Goal: Task Accomplishment & Management: Manage account settings

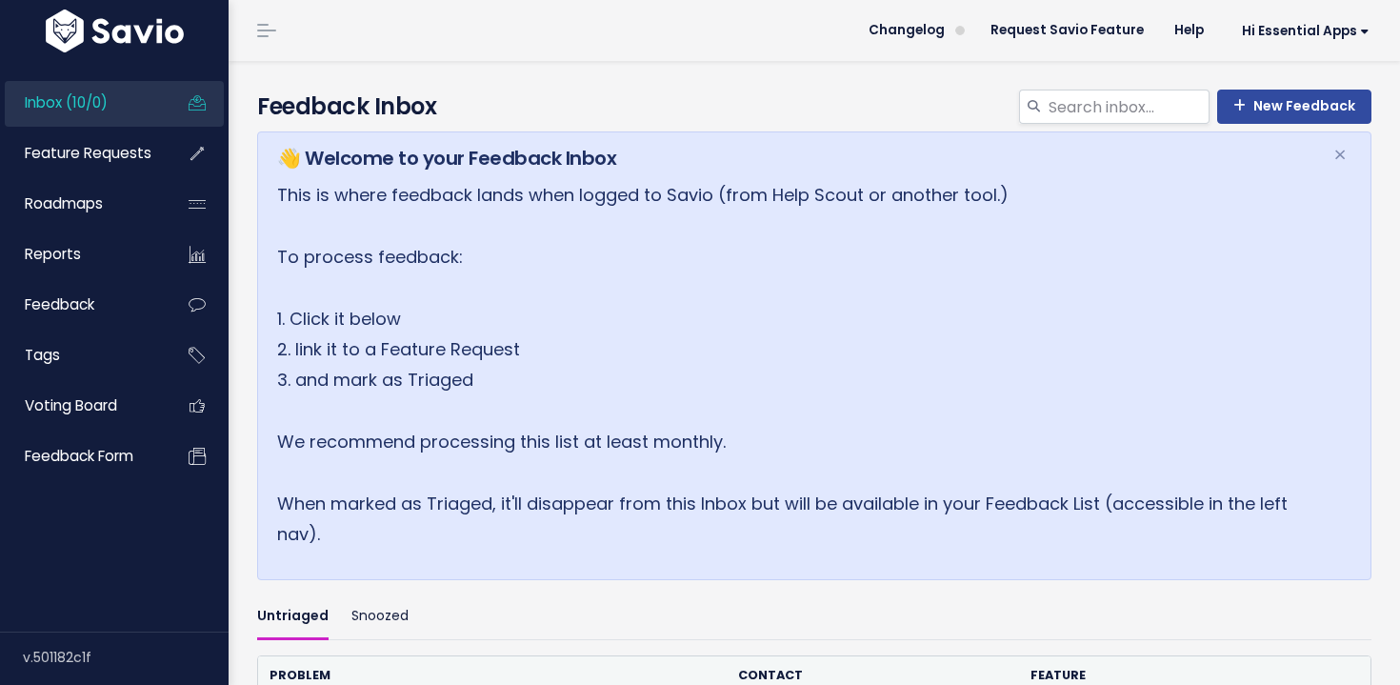
click at [126, 104] on link "Inbox (10/0)" at bounding box center [81, 103] width 153 height 44
click at [142, 146] on span "Feature Requests" at bounding box center [88, 153] width 127 height 20
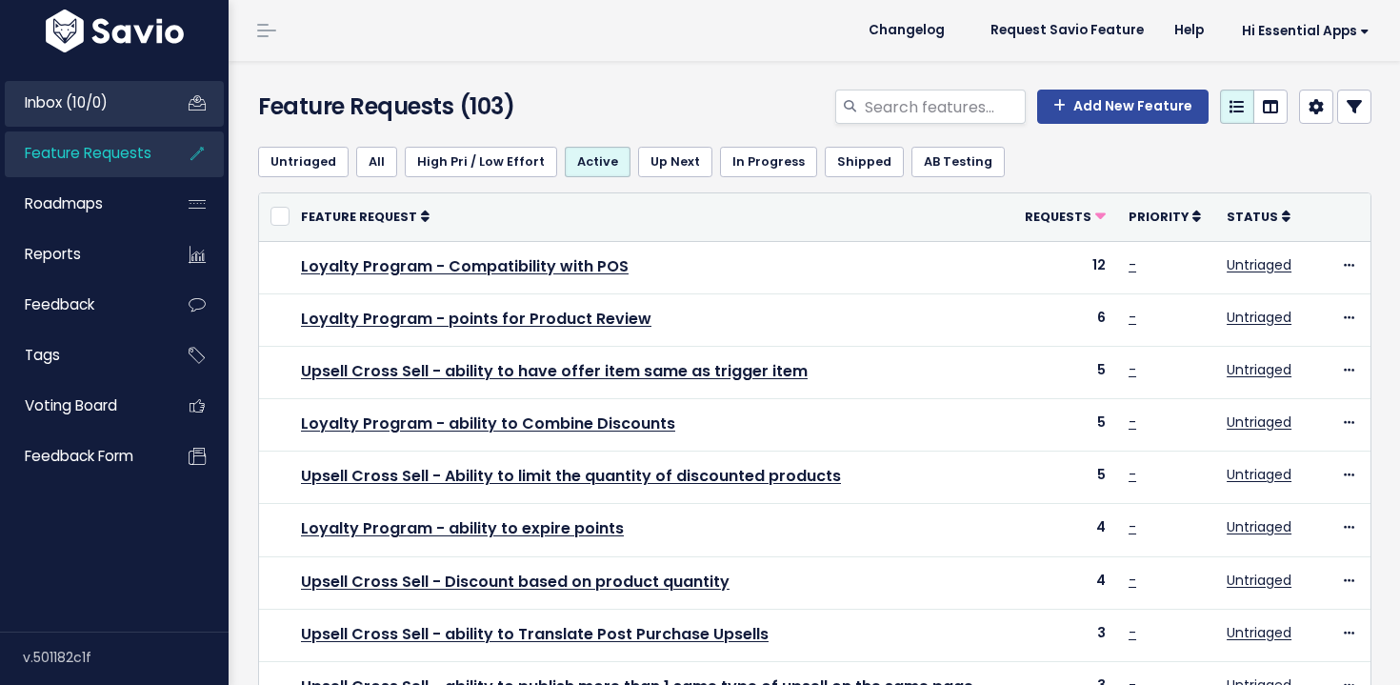
click at [130, 115] on link "Inbox (10/0)" at bounding box center [81, 103] width 153 height 44
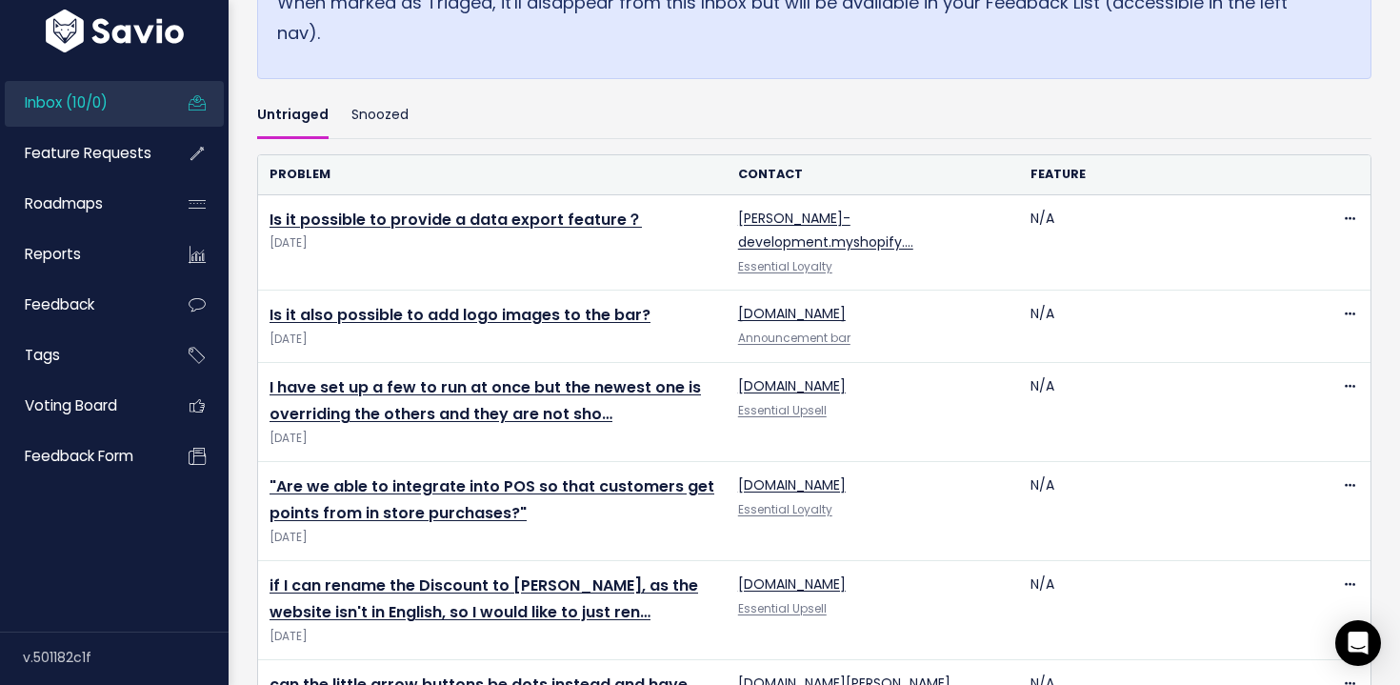
scroll to position [950, 0]
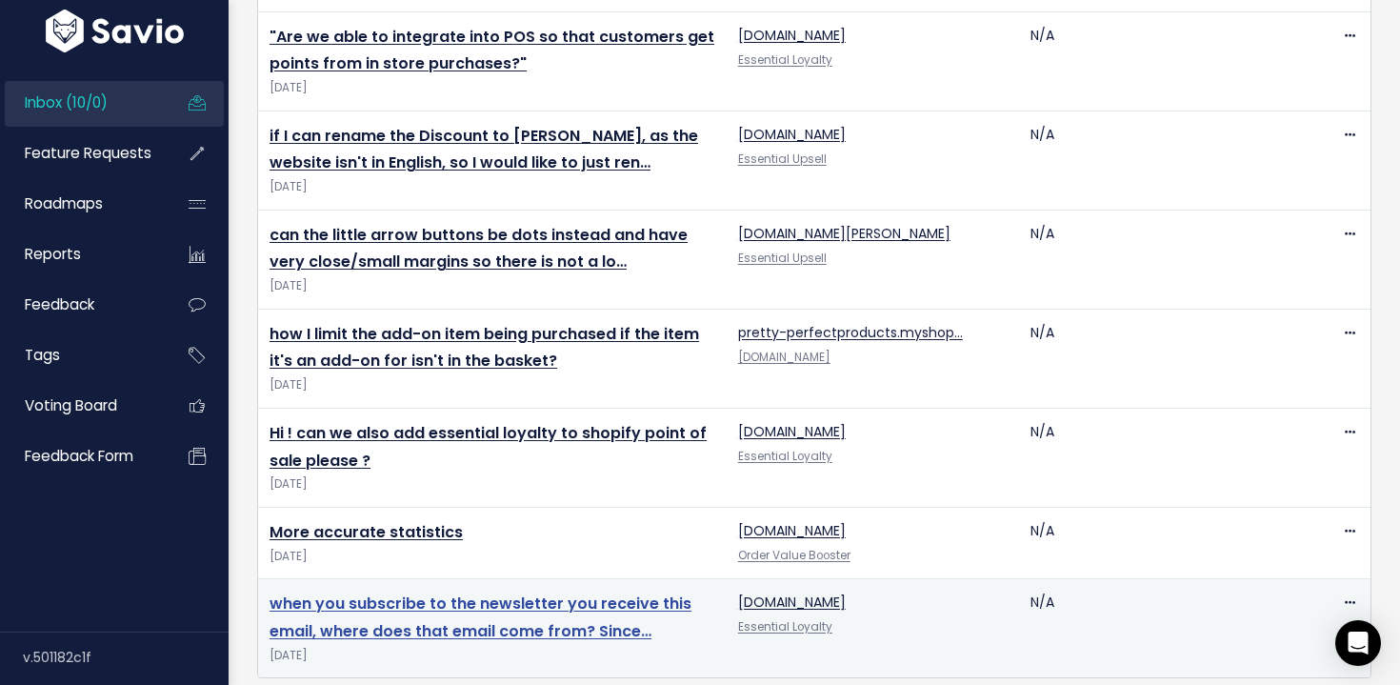
click at [394, 592] on link "when you subscribe to the newsletter you receive this email, where does that em…" at bounding box center [480, 617] width 422 height 50
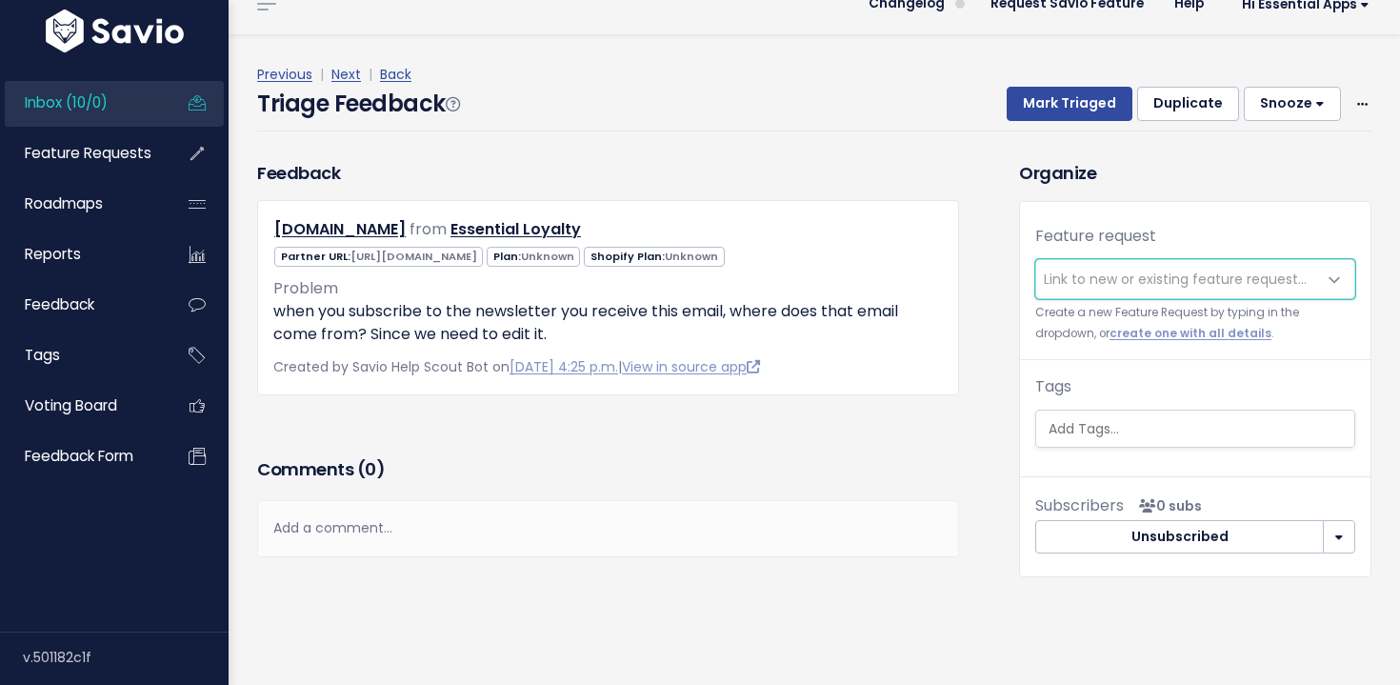
scroll to position [29, 0]
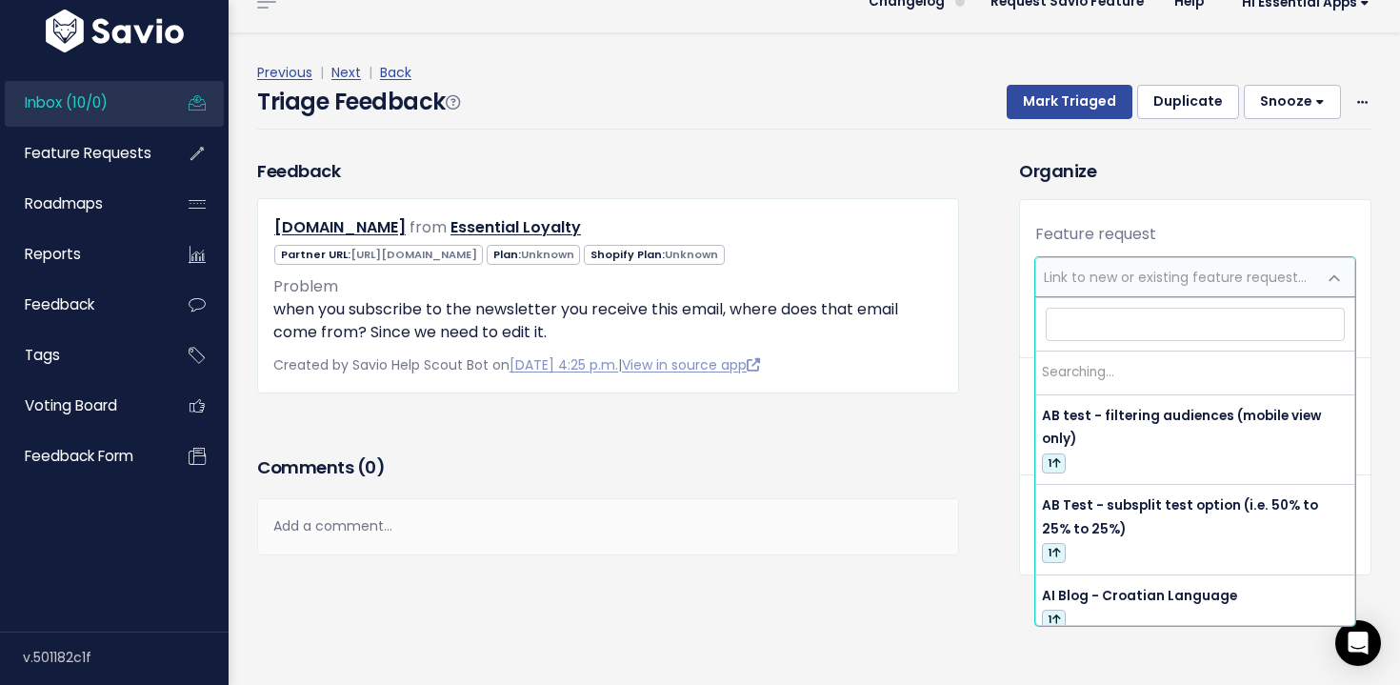
click at [1198, 273] on span "Link to new or existing feature request..." at bounding box center [1174, 277] width 263 height 19
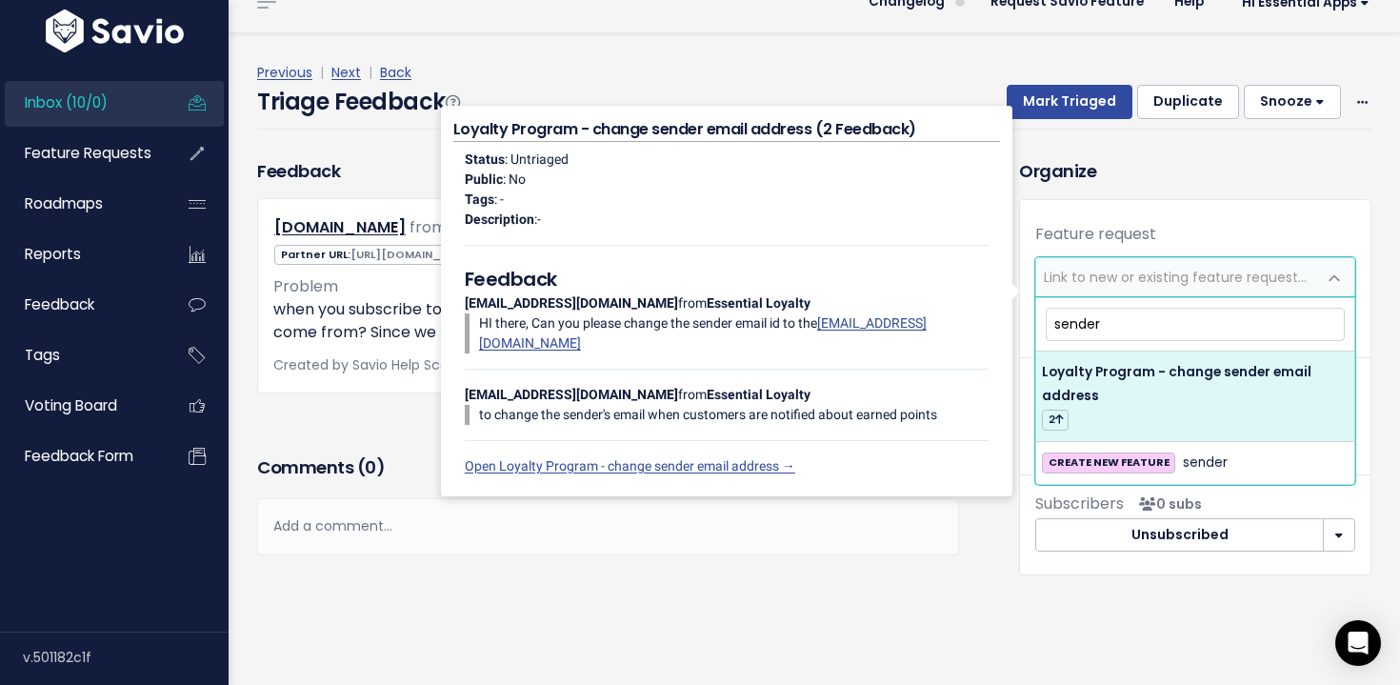
type input "sender"
select select "64750"
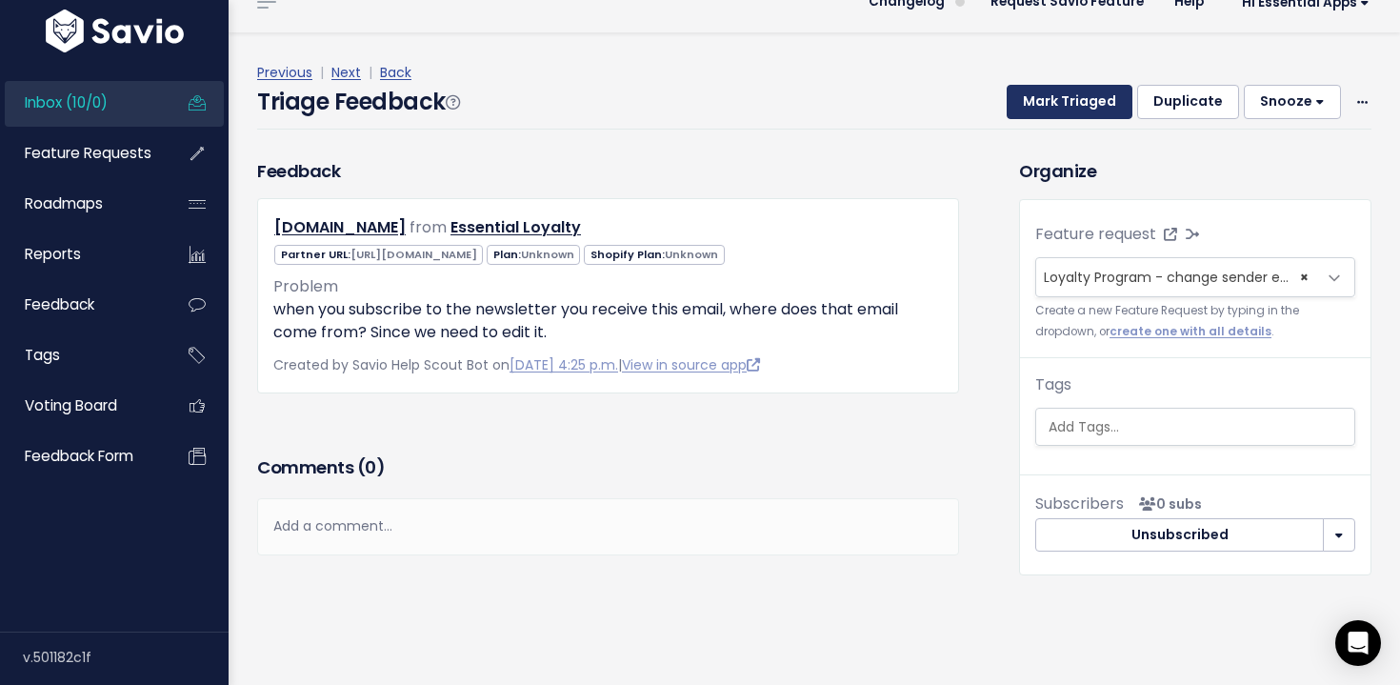
click at [1076, 92] on button "Mark Triaged" at bounding box center [1069, 102] width 126 height 34
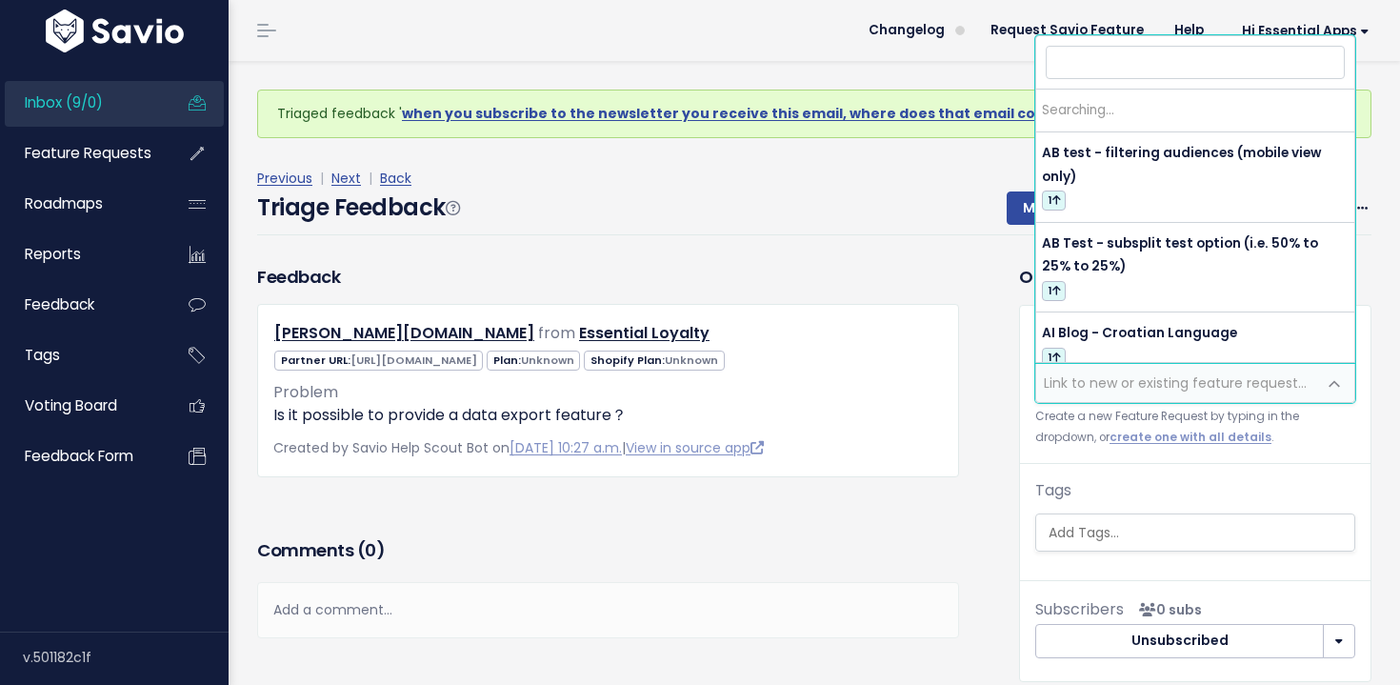
click at [1134, 379] on span "Link to new or existing feature request..." at bounding box center [1174, 382] width 263 height 19
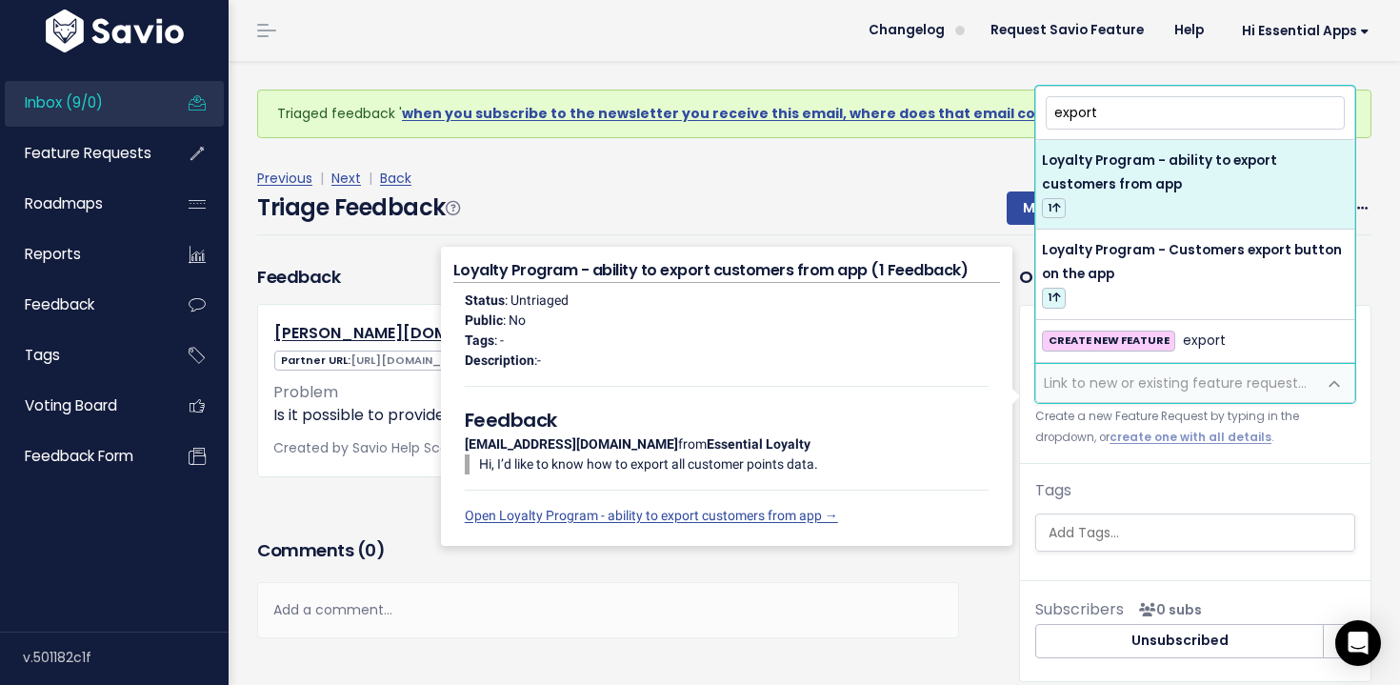
type input "export"
select select "64428"
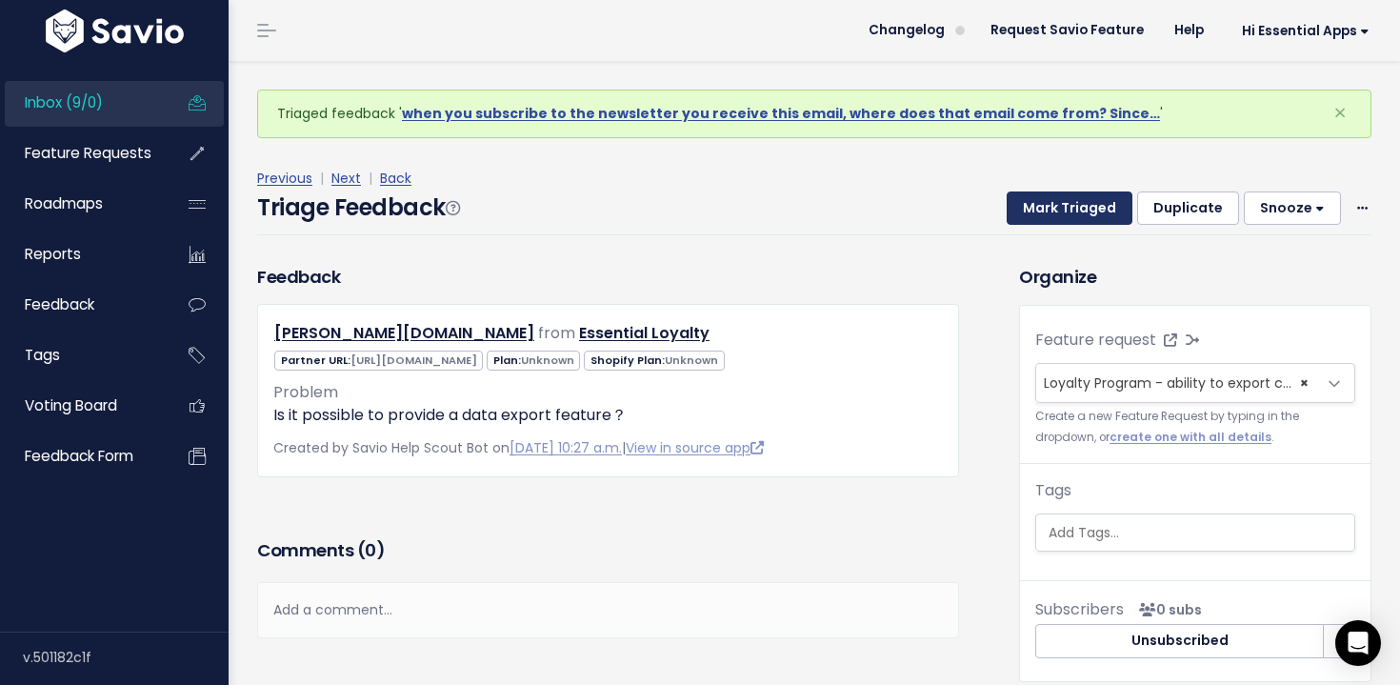
click at [1098, 210] on button "Mark Triaged" at bounding box center [1069, 208] width 126 height 34
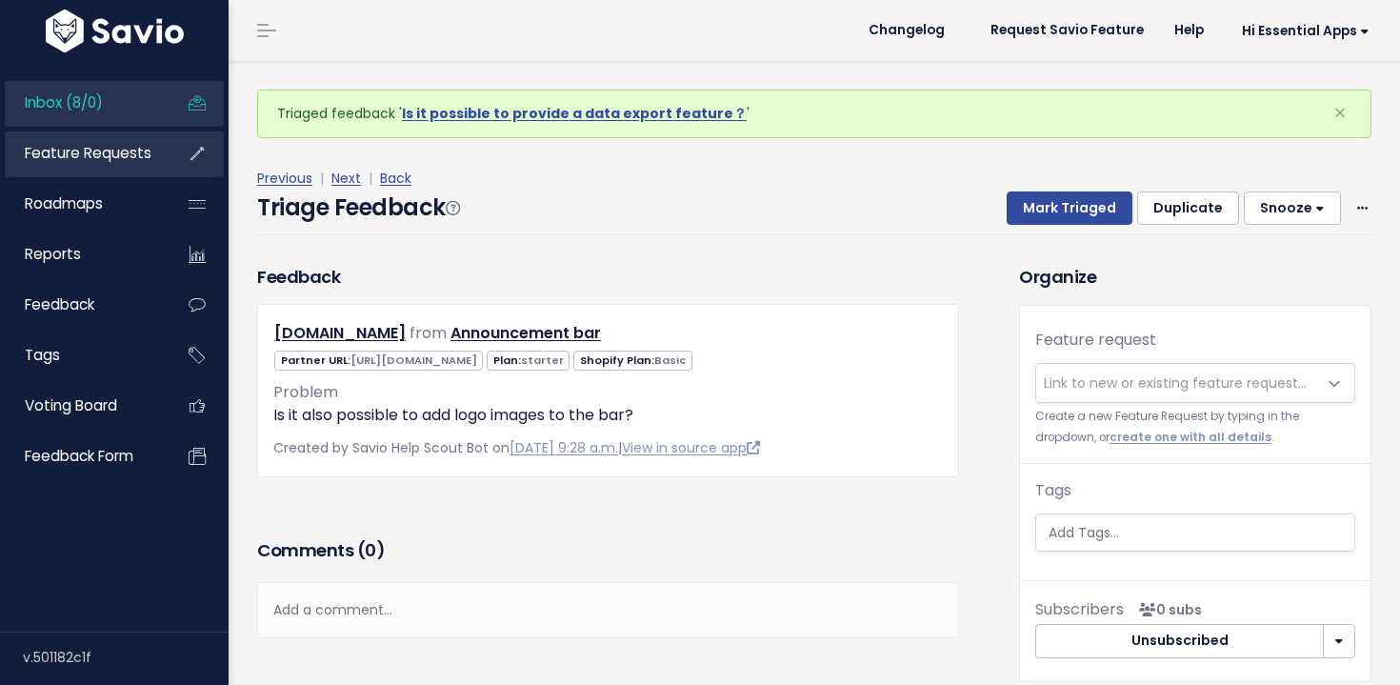
click at [110, 155] on span "Feature Requests" at bounding box center [88, 153] width 127 height 20
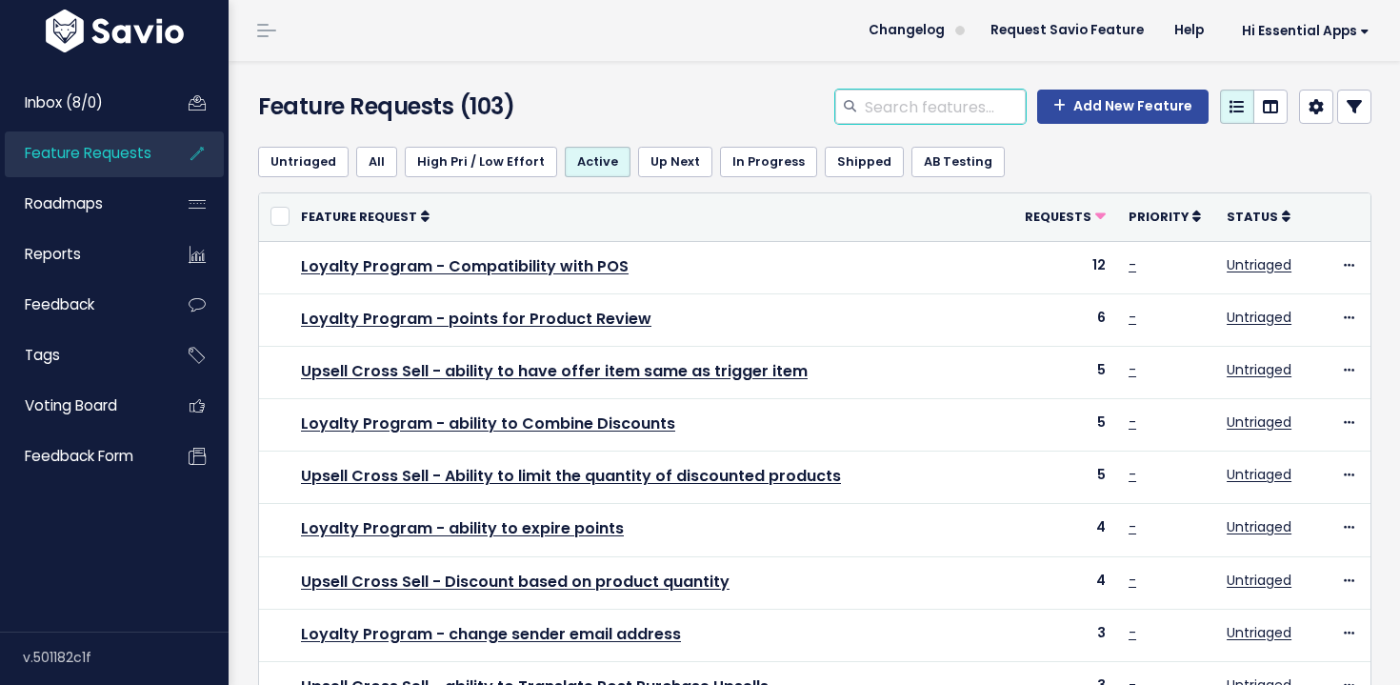
click at [968, 115] on input "search" at bounding box center [944, 106] width 163 height 34
type input "export"
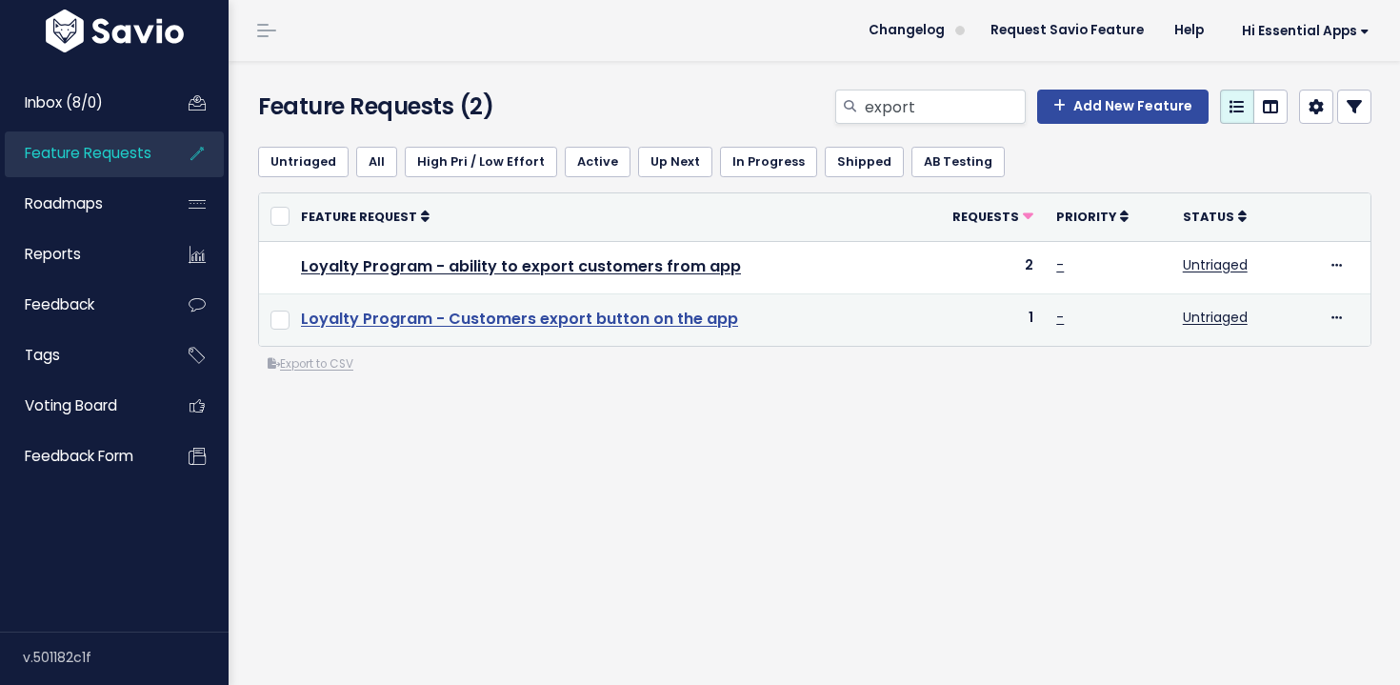
click at [708, 320] on link "Loyalty Program - Customers export button on the app" at bounding box center [519, 319] width 437 height 22
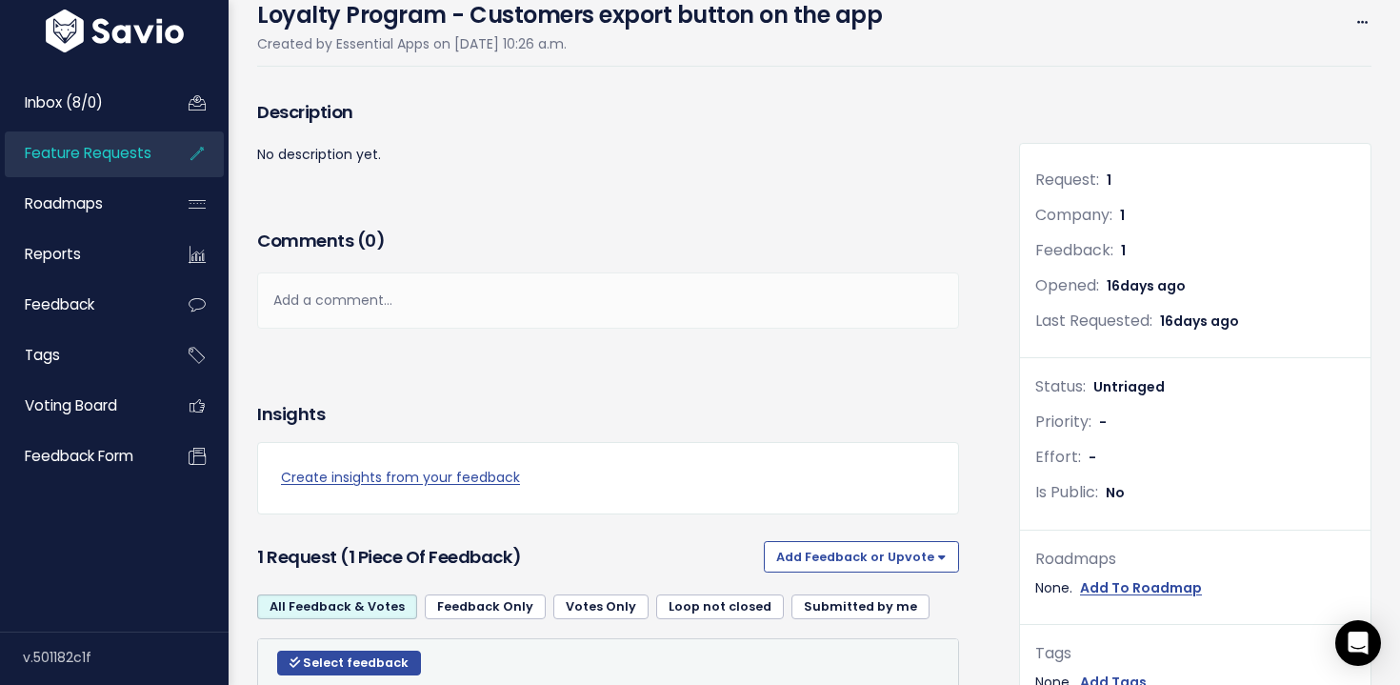
scroll to position [102, 0]
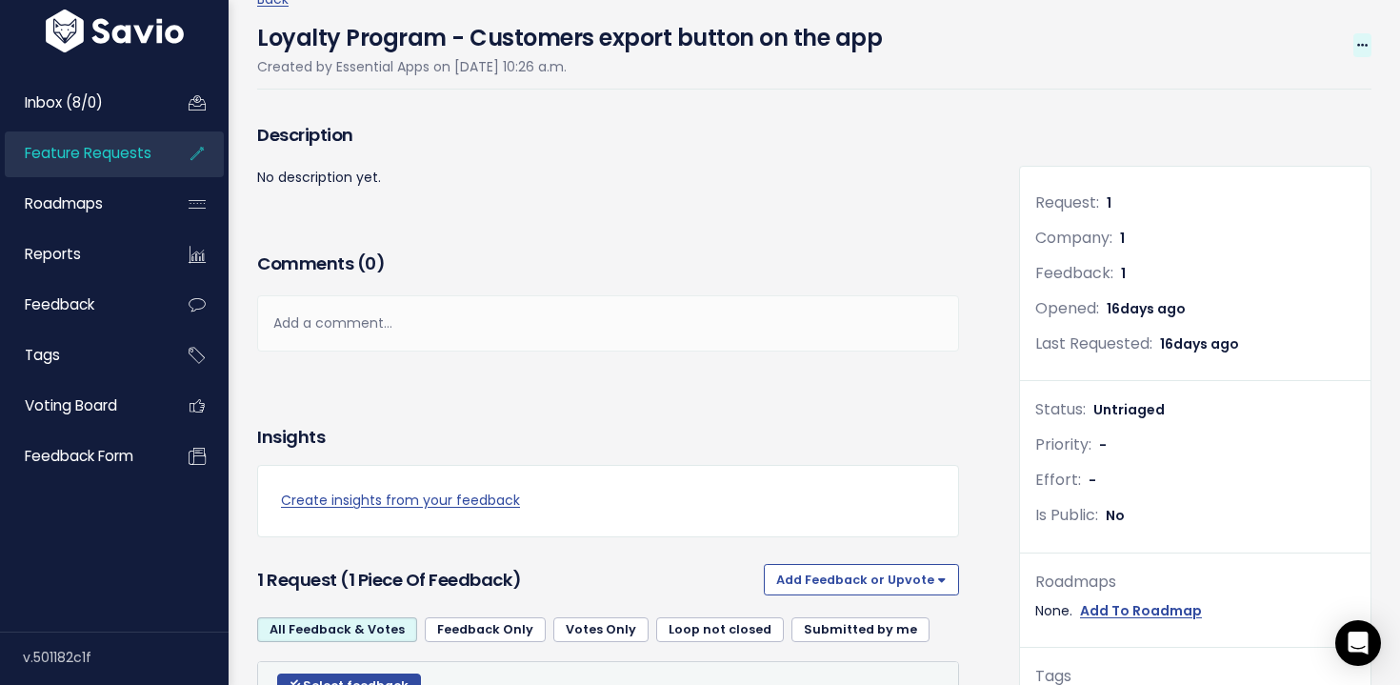
click at [1362, 45] on icon at bounding box center [1362, 46] width 10 height 12
click at [1243, 103] on link "Edit" at bounding box center [1297, 98] width 141 height 37
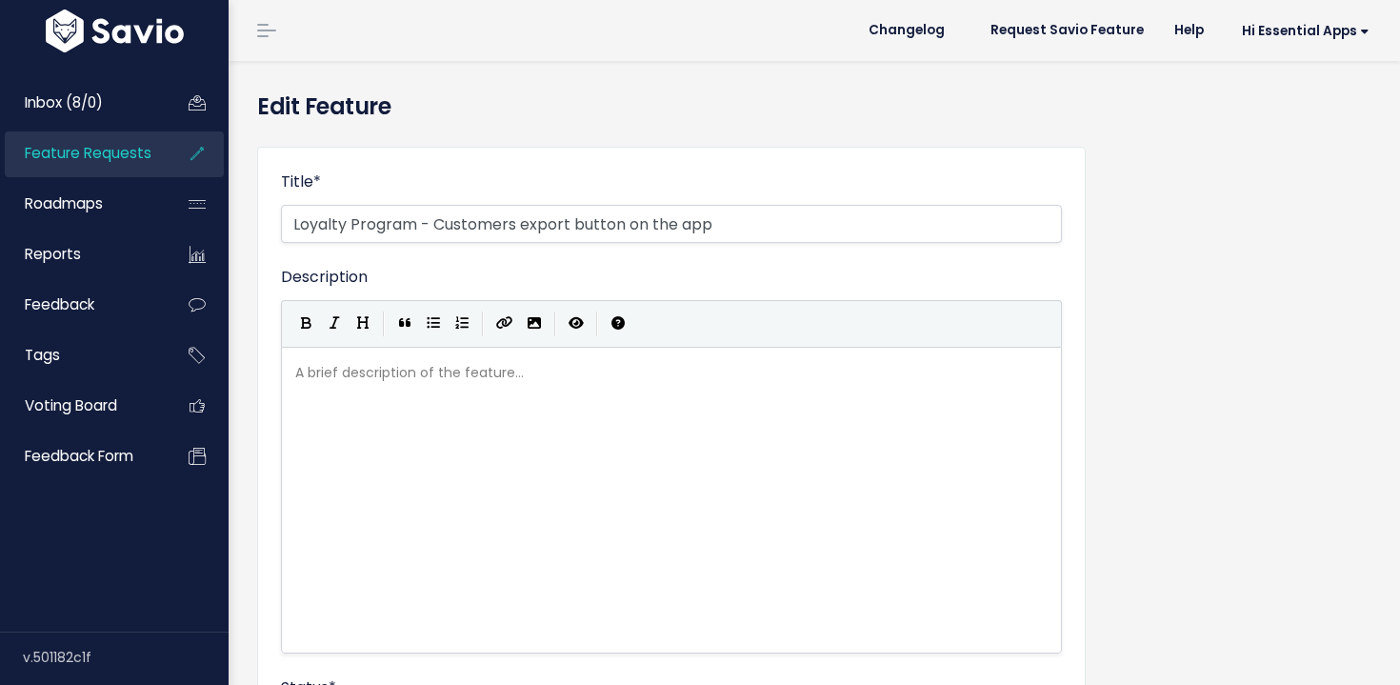
select select
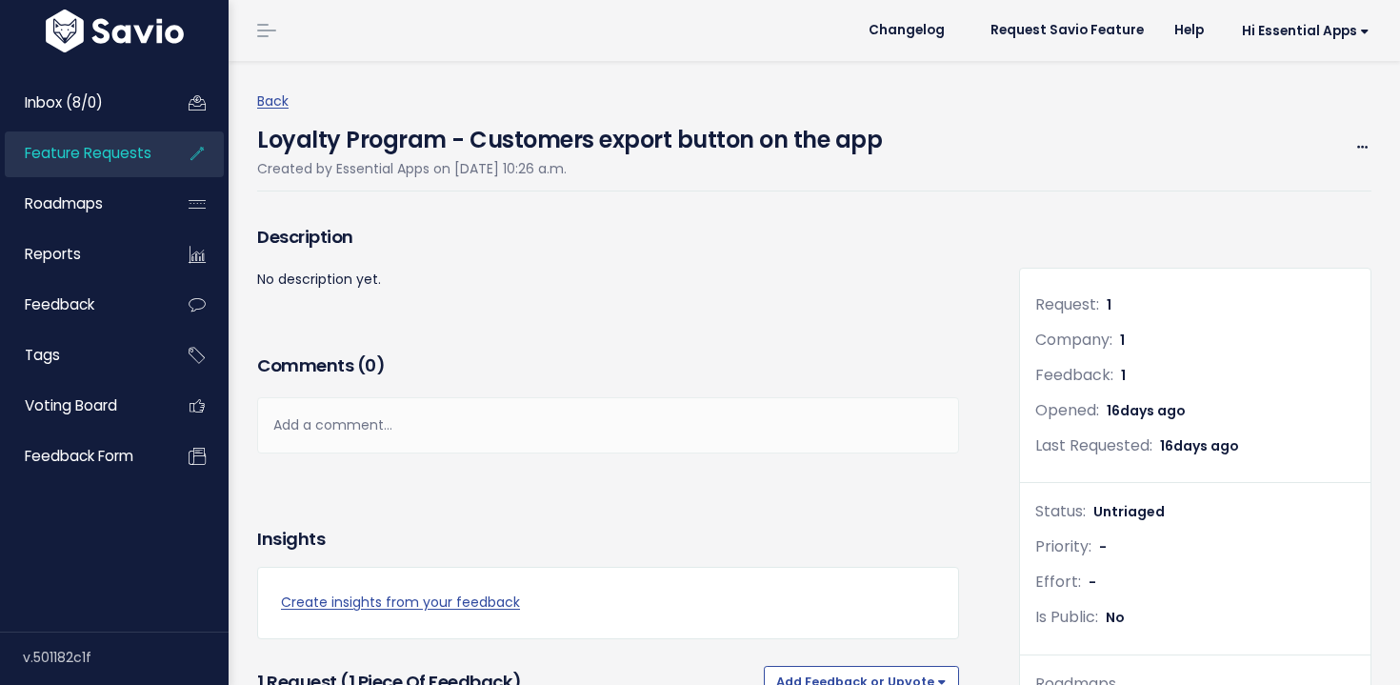
scroll to position [102, 0]
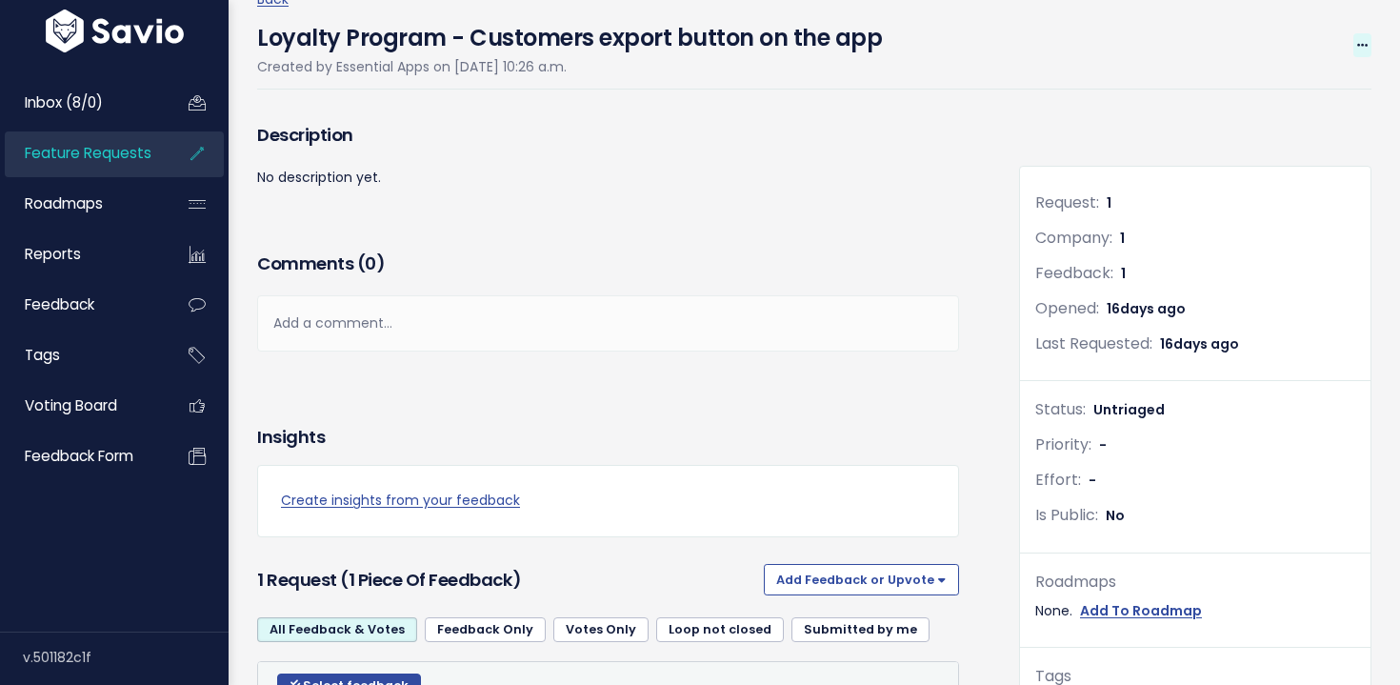
click at [1361, 57] on span at bounding box center [1362, 45] width 18 height 24
click at [1297, 135] on link "Merge" at bounding box center [1297, 135] width 141 height 37
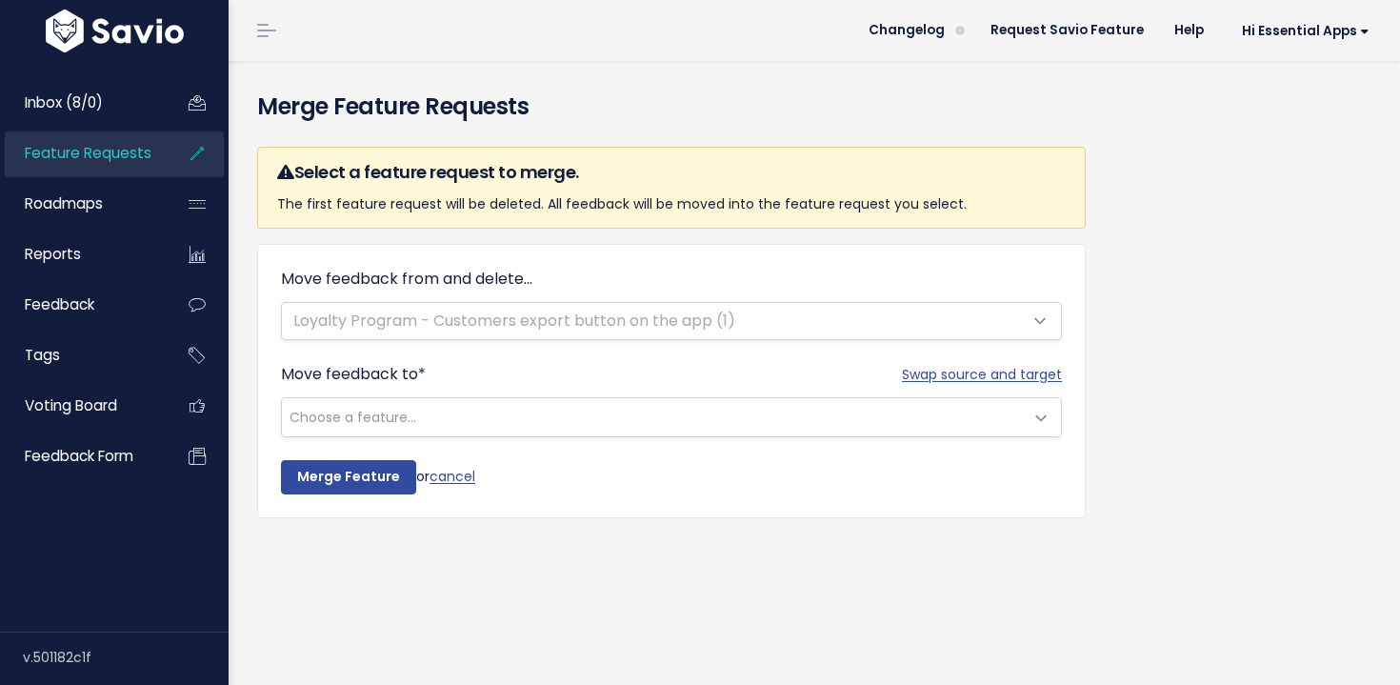
click at [676, 312] on div "Move feedback from and delete... Loyalty Program - Customers export button on t…" at bounding box center [671, 304] width 781 height 72
click at [674, 319] on div "Move feedback from and delete... Loyalty Program - Customers export button on t…" at bounding box center [671, 304] width 781 height 72
click at [682, 420] on span "Choose a feature..." at bounding box center [652, 417] width 741 height 38
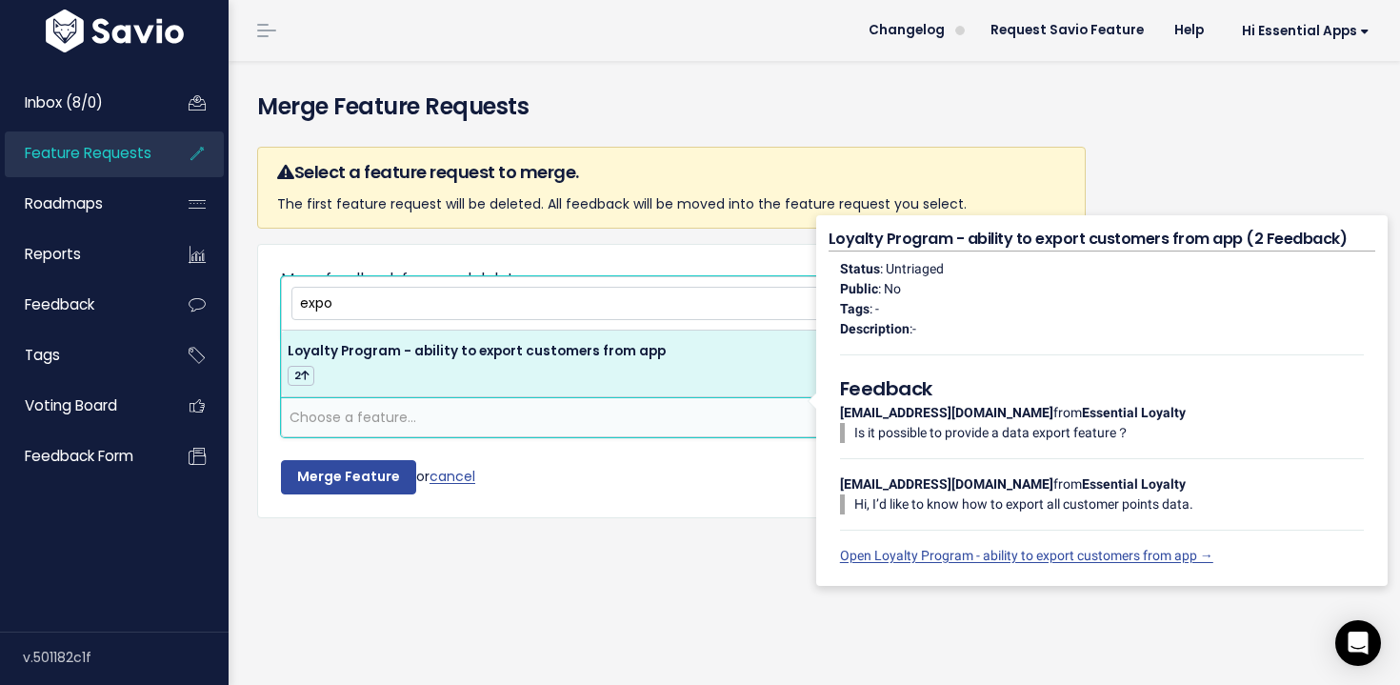
type input "expo"
select select "64428"
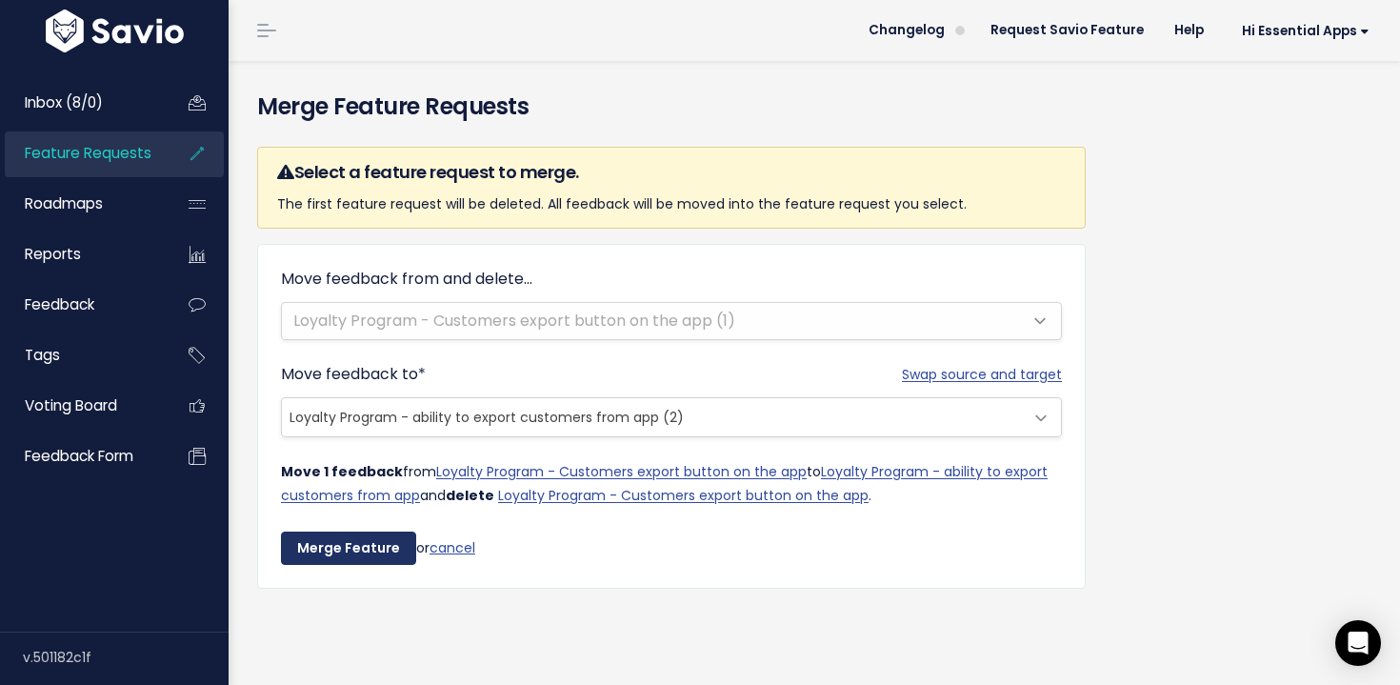
click at [351, 555] on input "Merge Feature" at bounding box center [348, 548] width 135 height 34
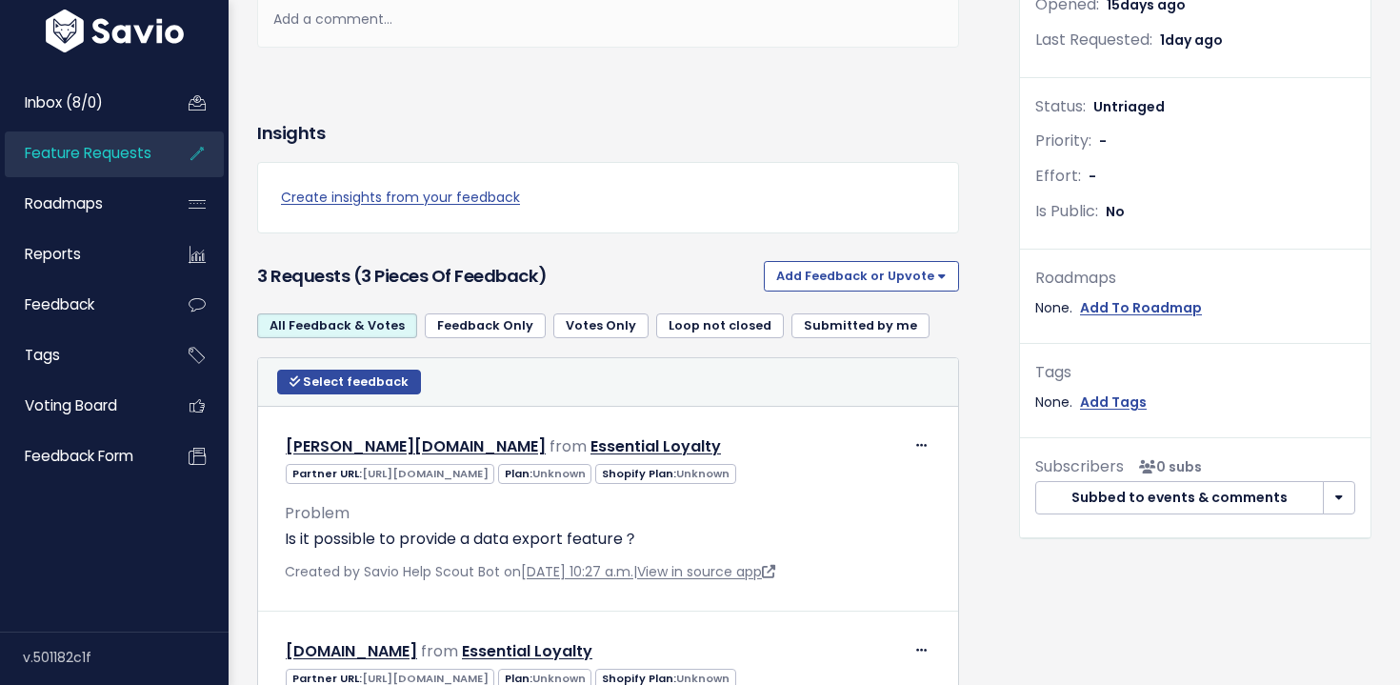
scroll to position [486, 0]
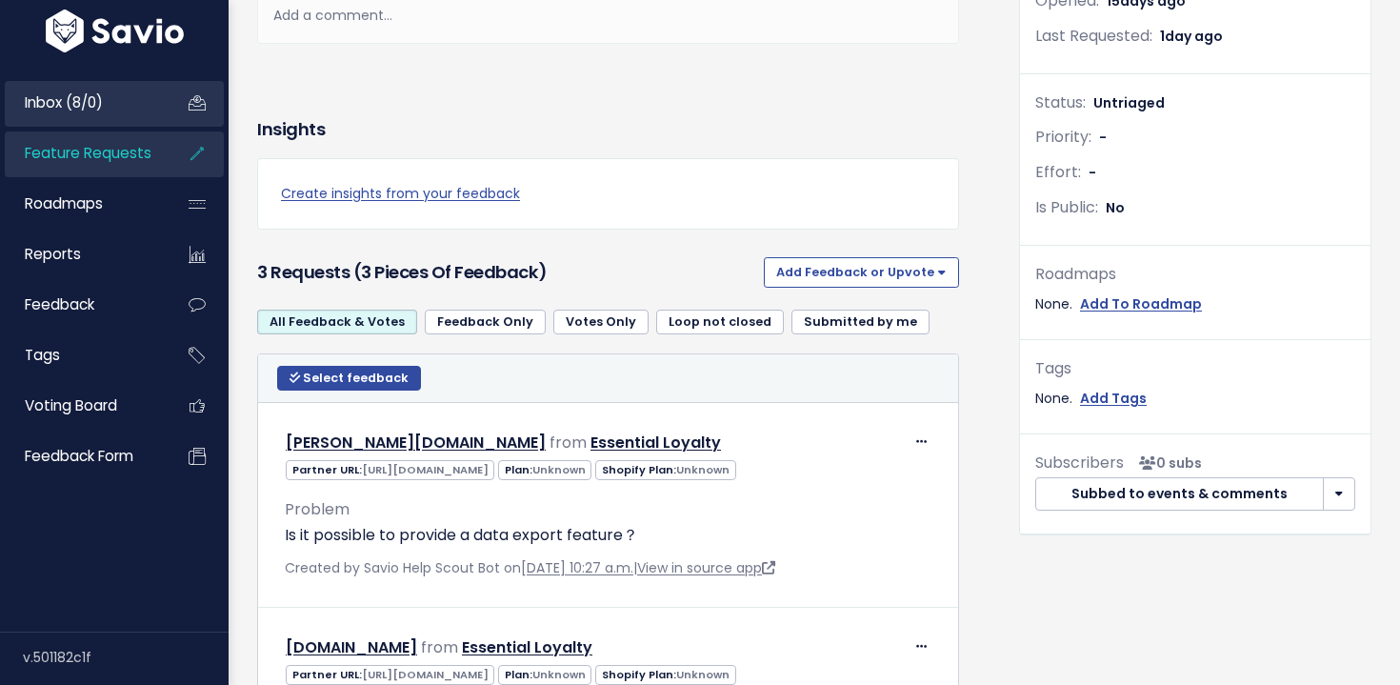
click at [128, 122] on link "Inbox (8/0)" at bounding box center [81, 103] width 153 height 44
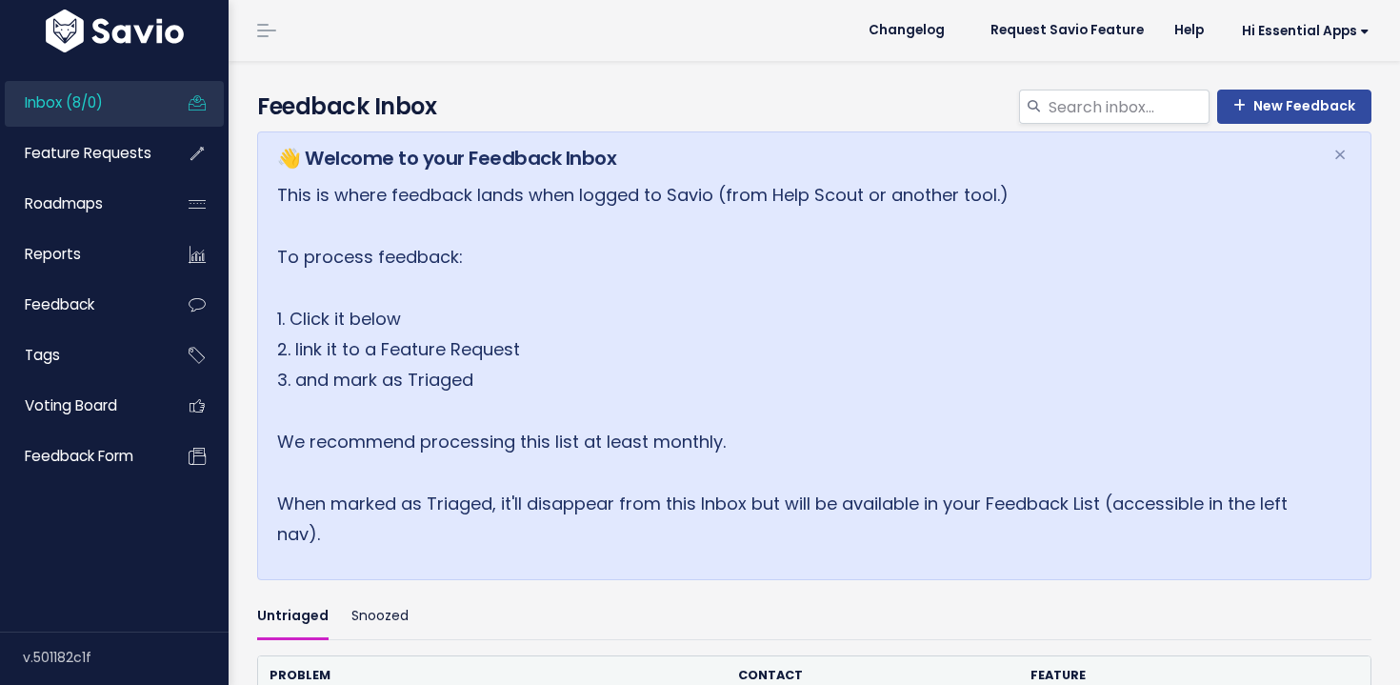
scroll to position [351, 0]
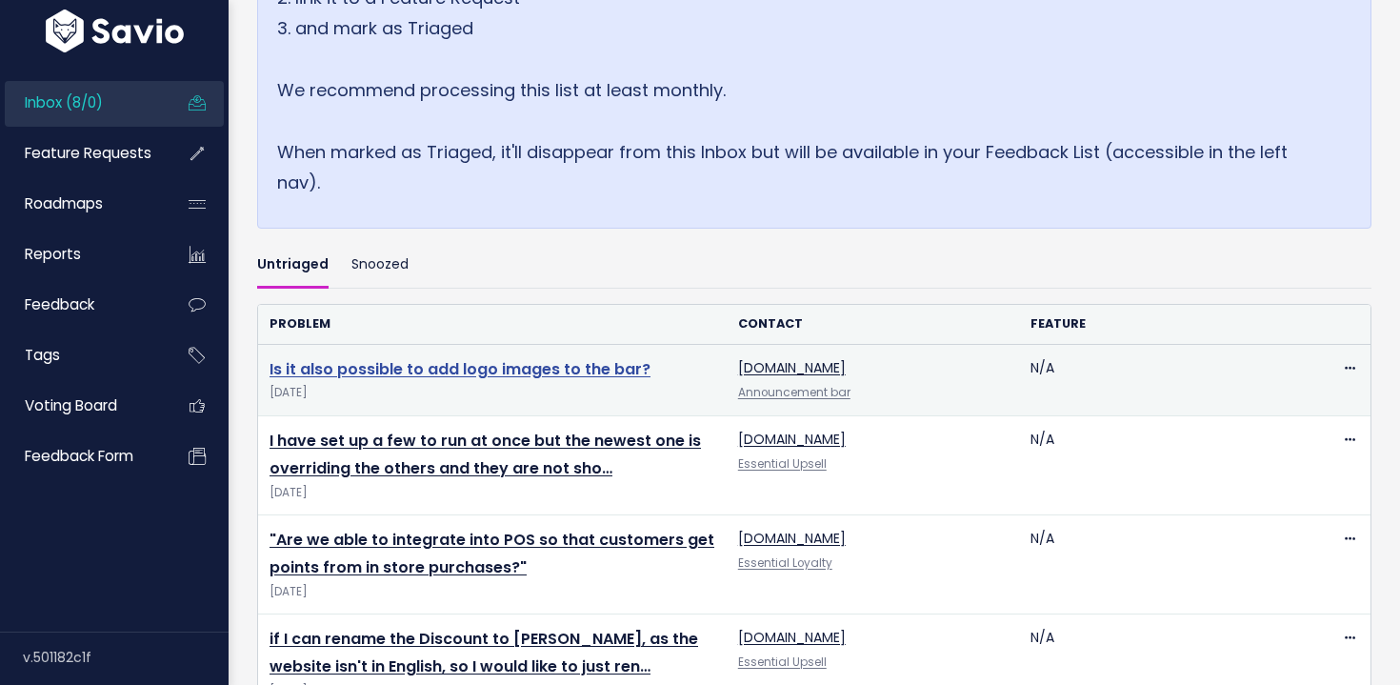
click at [519, 363] on link "Is it also possible to add logo images to the bar?" at bounding box center [459, 369] width 381 height 22
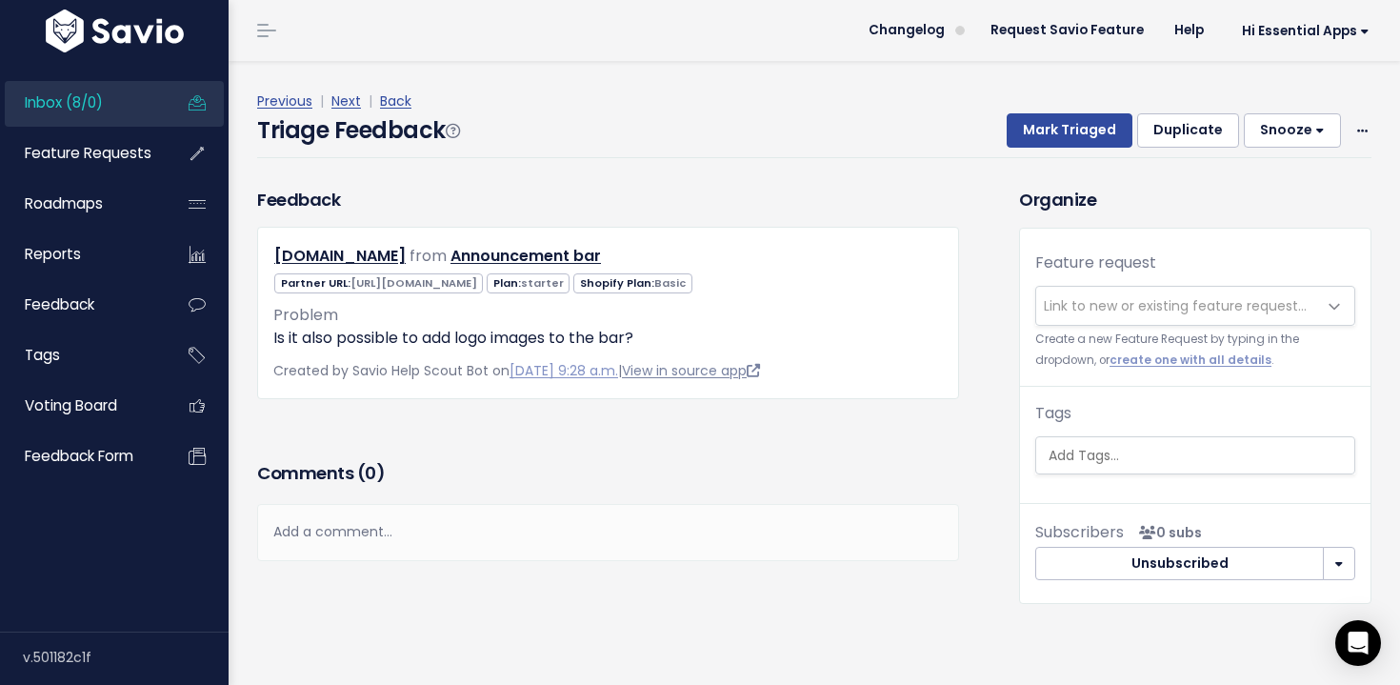
click at [689, 374] on link "View in source app" at bounding box center [691, 370] width 138 height 19
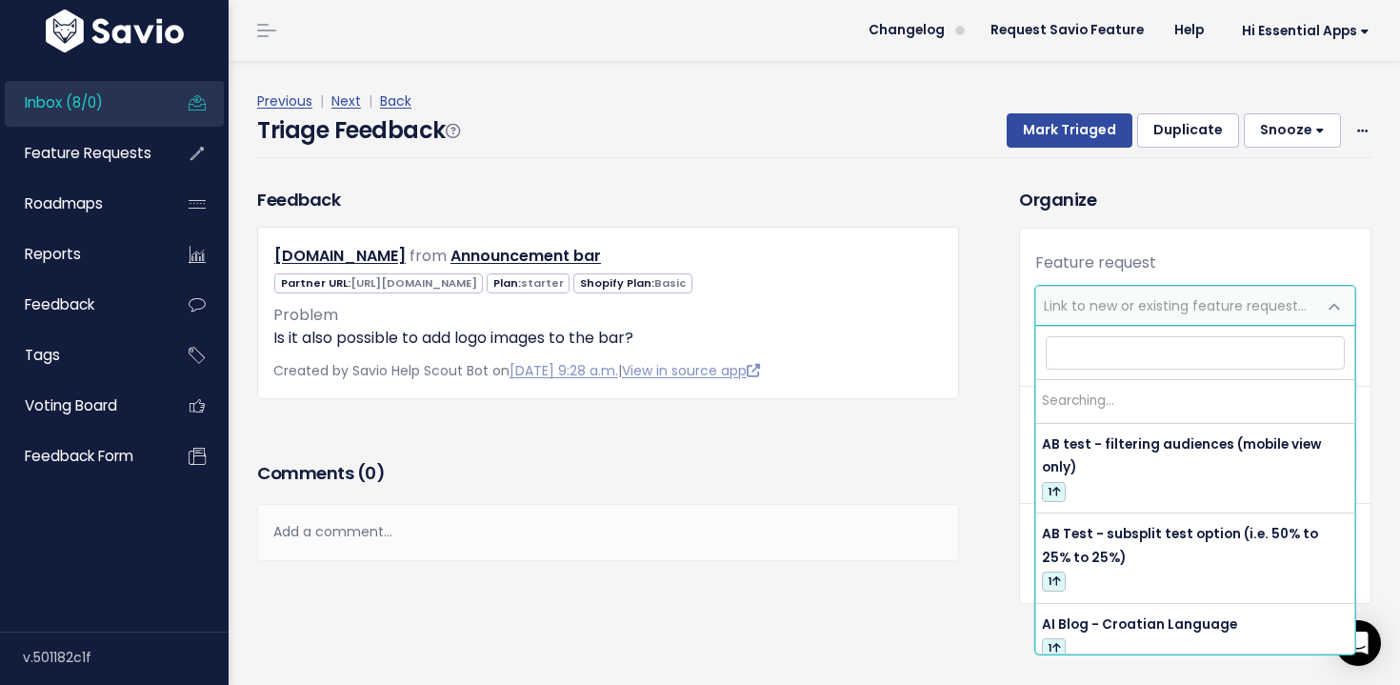
click at [1110, 315] on span "Link to new or existing feature request..." at bounding box center [1176, 306] width 280 height 38
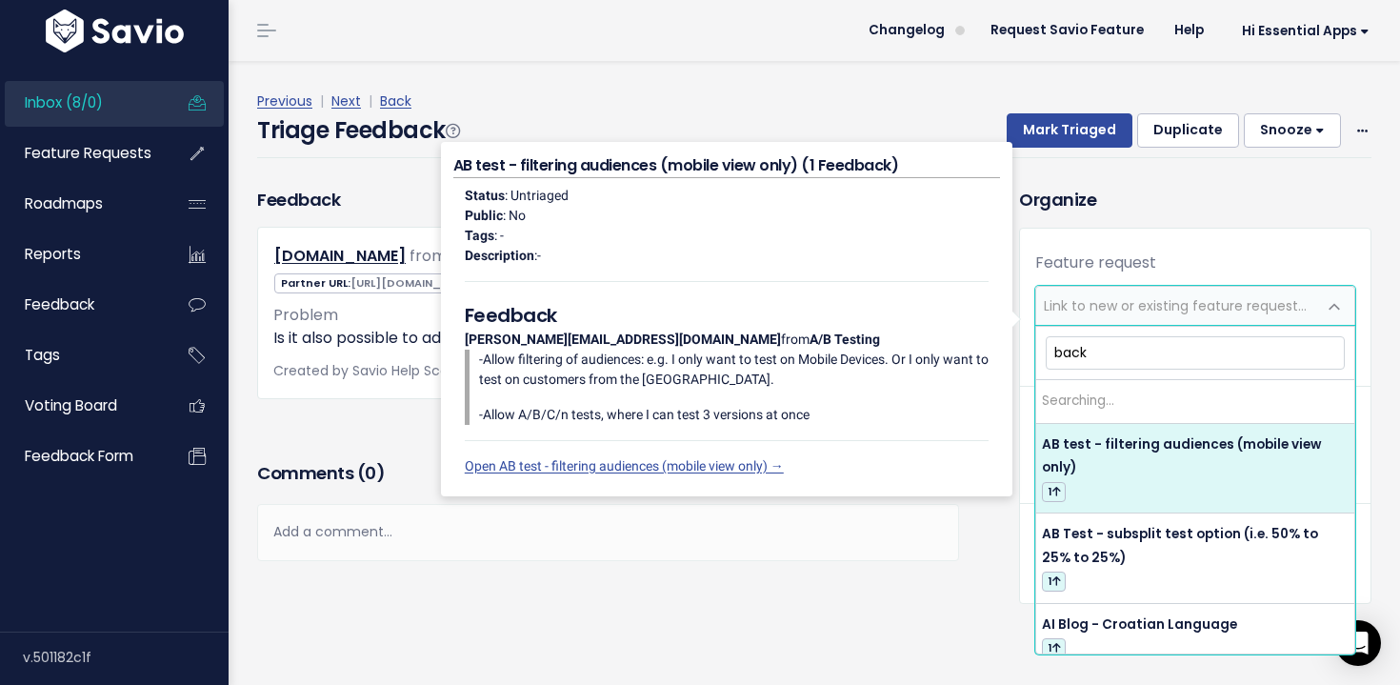
type input "backg"
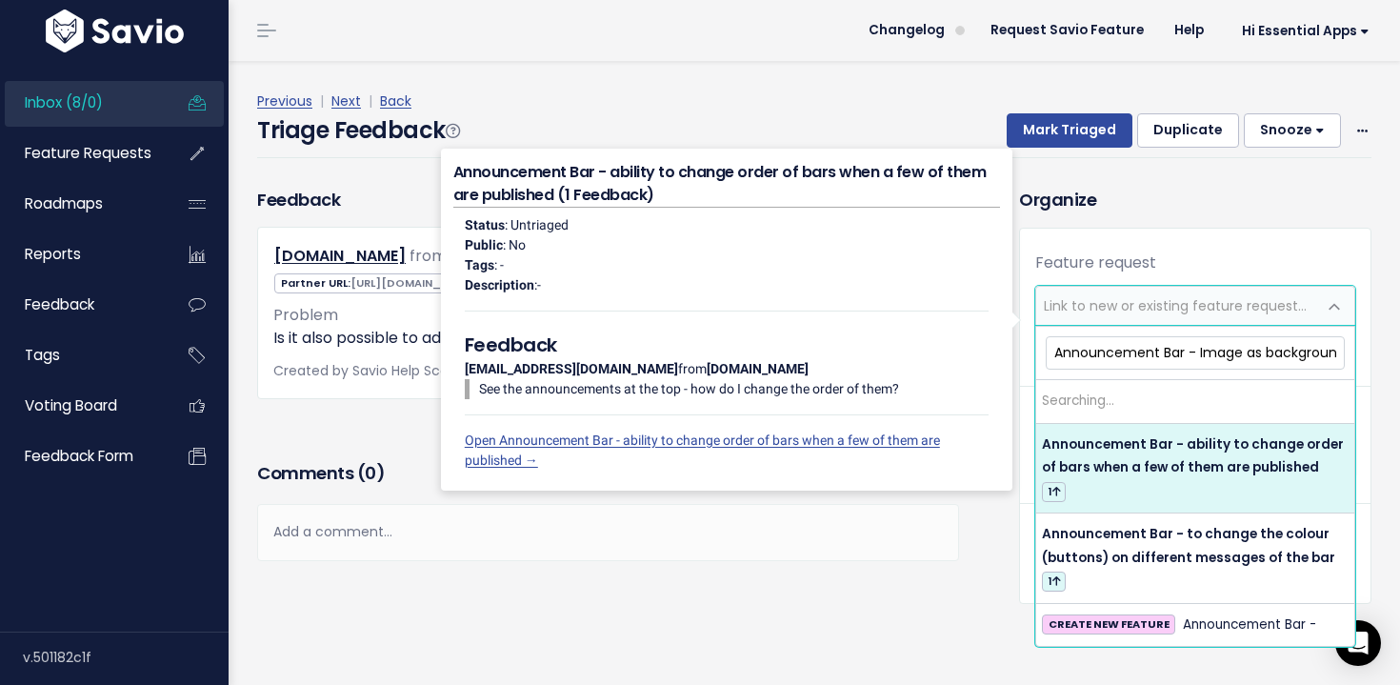
scroll to position [0, 10]
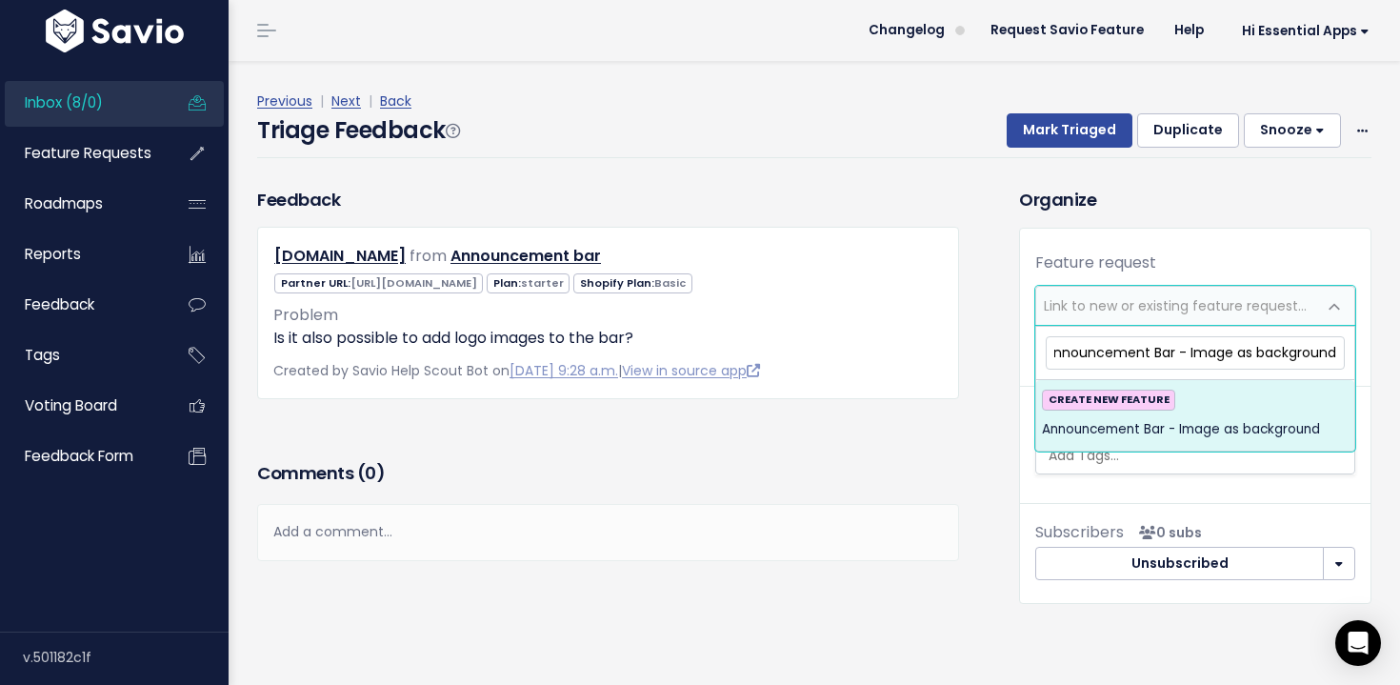
type input "Announcement Bar - Image as background"
click at [1230, 415] on div "CREATE NEW FEATURE Announcement Bar - Image as background" at bounding box center [1195, 414] width 307 height 51
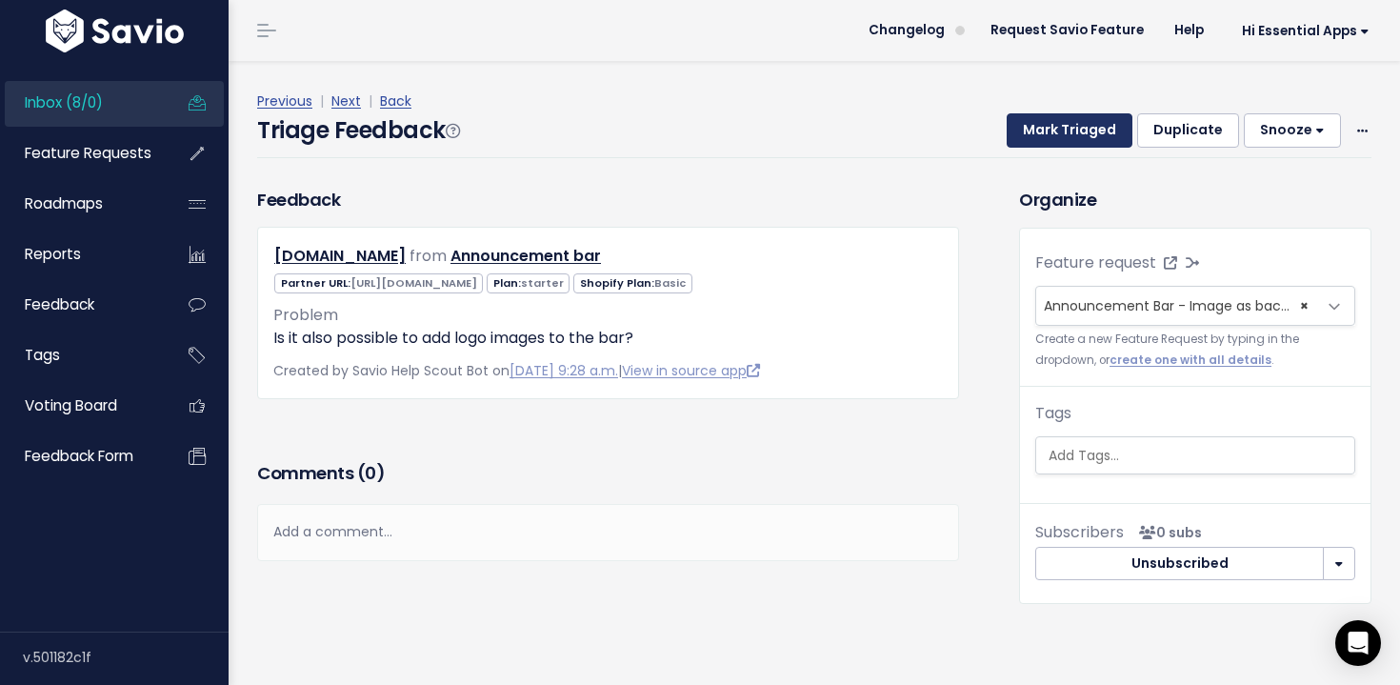
click at [1096, 132] on button "Mark Triaged" at bounding box center [1069, 130] width 126 height 34
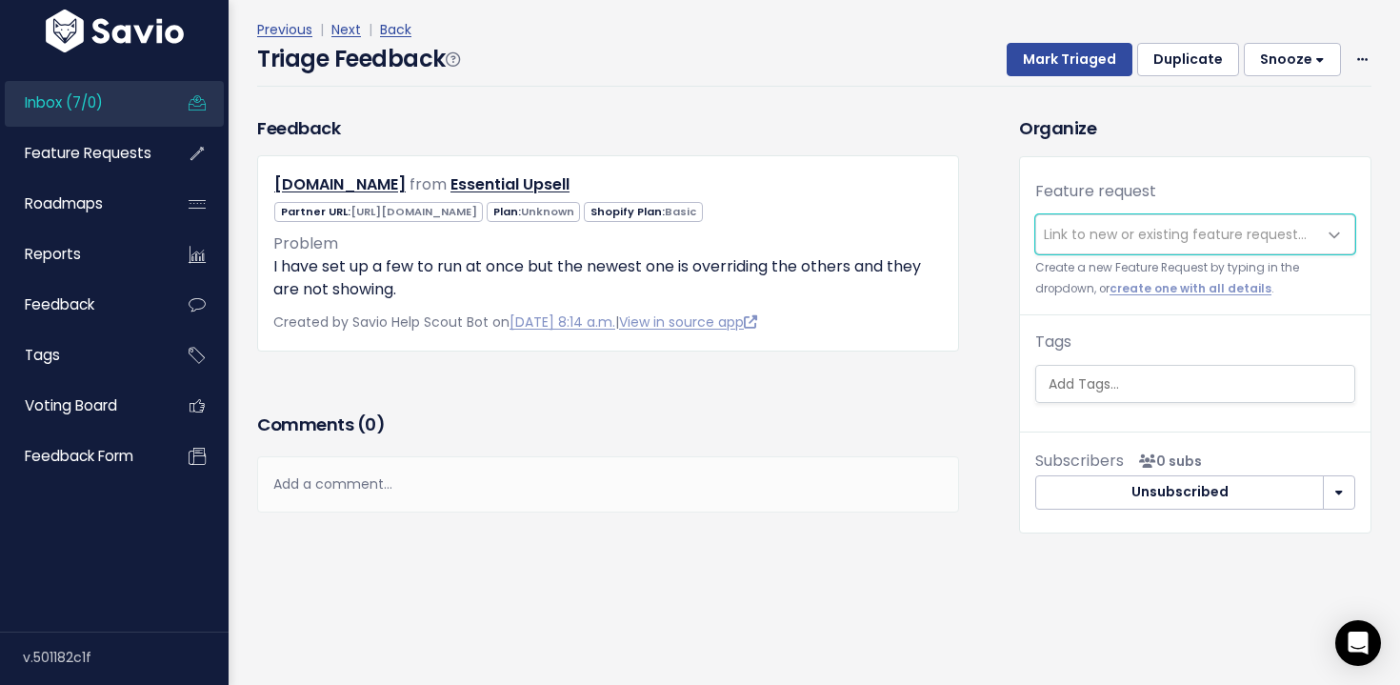
scroll to position [102, 0]
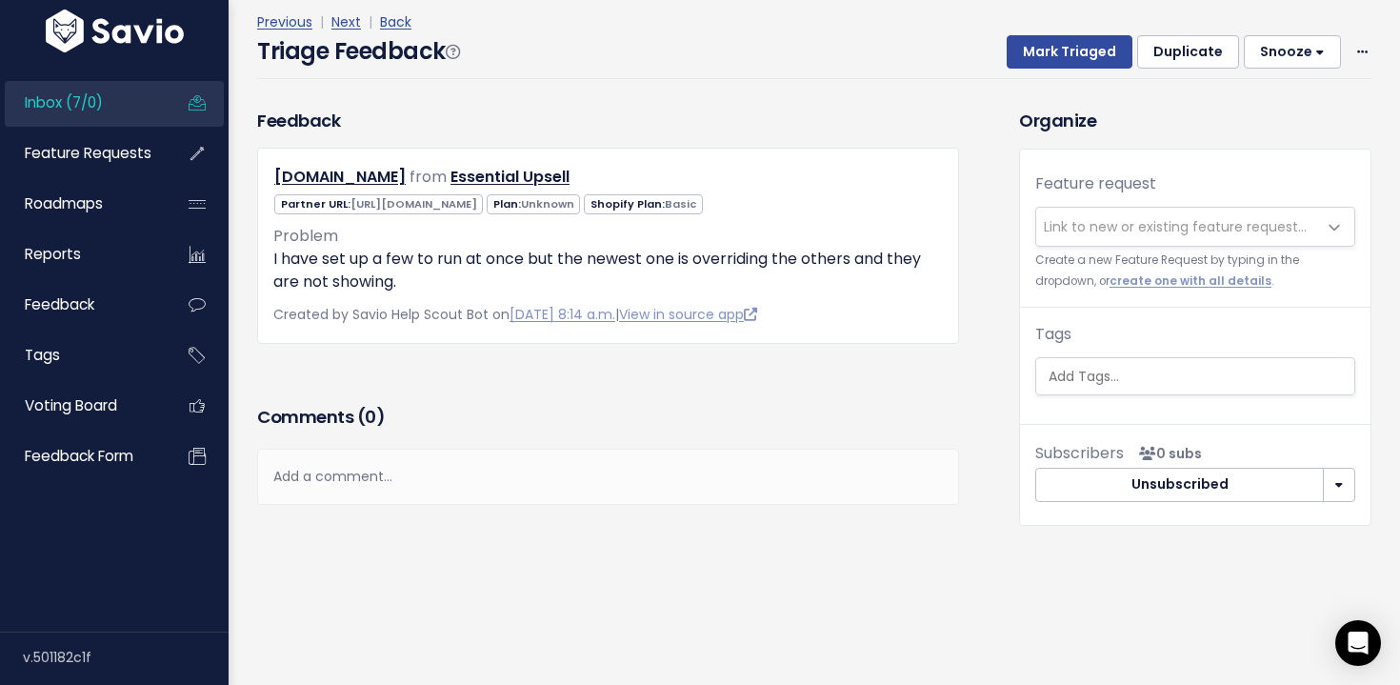
click at [1125, 229] on span "Link to new or existing feature request..." at bounding box center [1174, 226] width 263 height 19
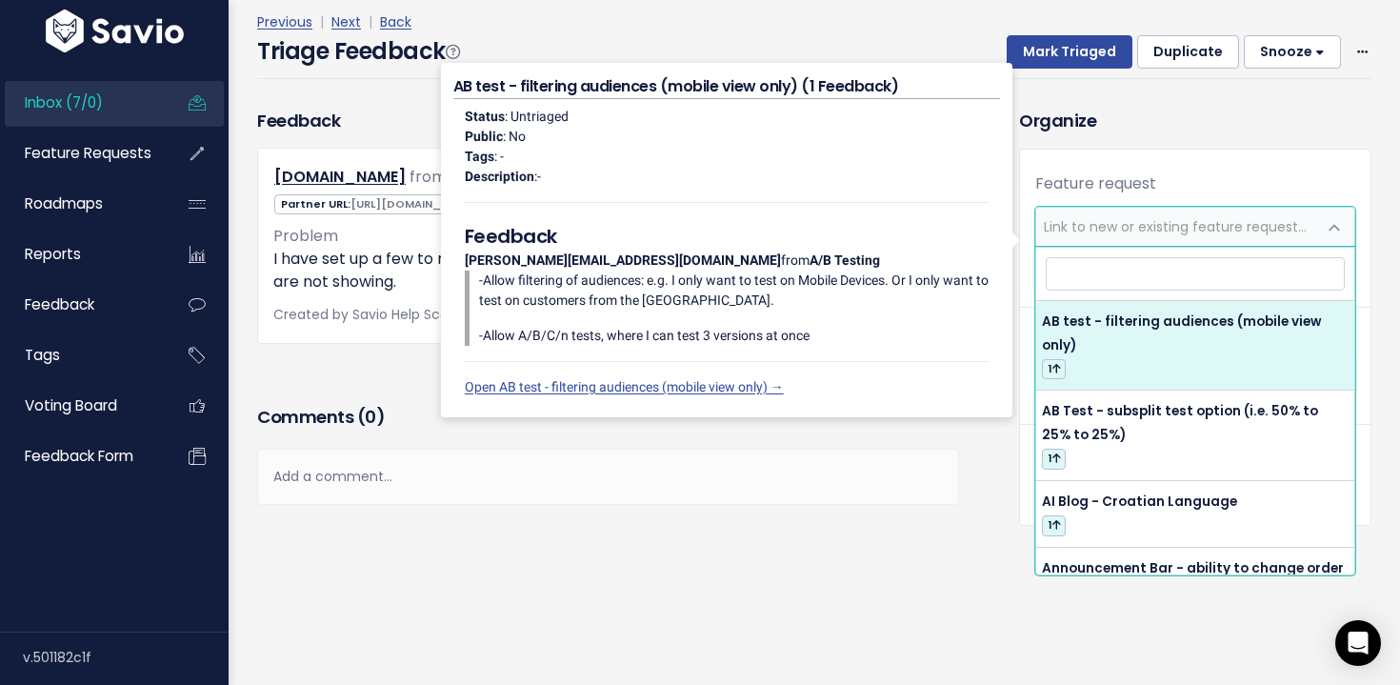
type input "f"
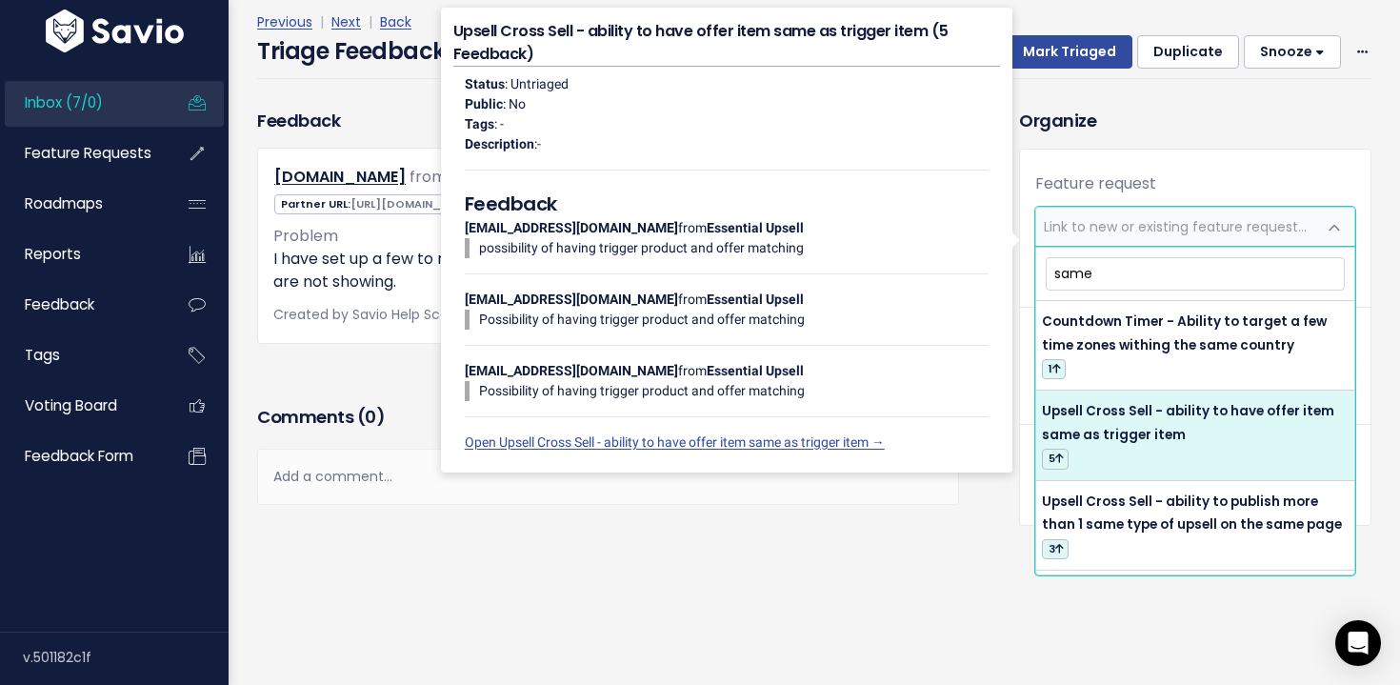
scroll to position [39, 0]
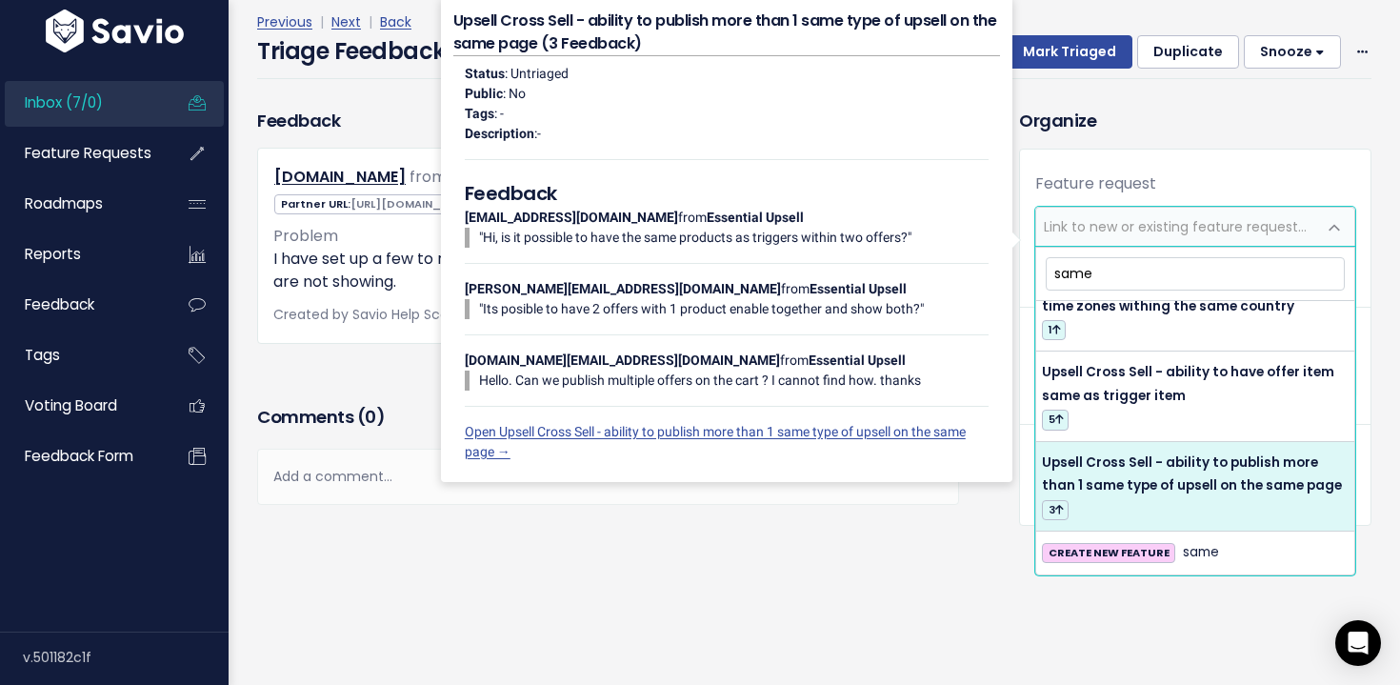
type input "same"
select select "64644"
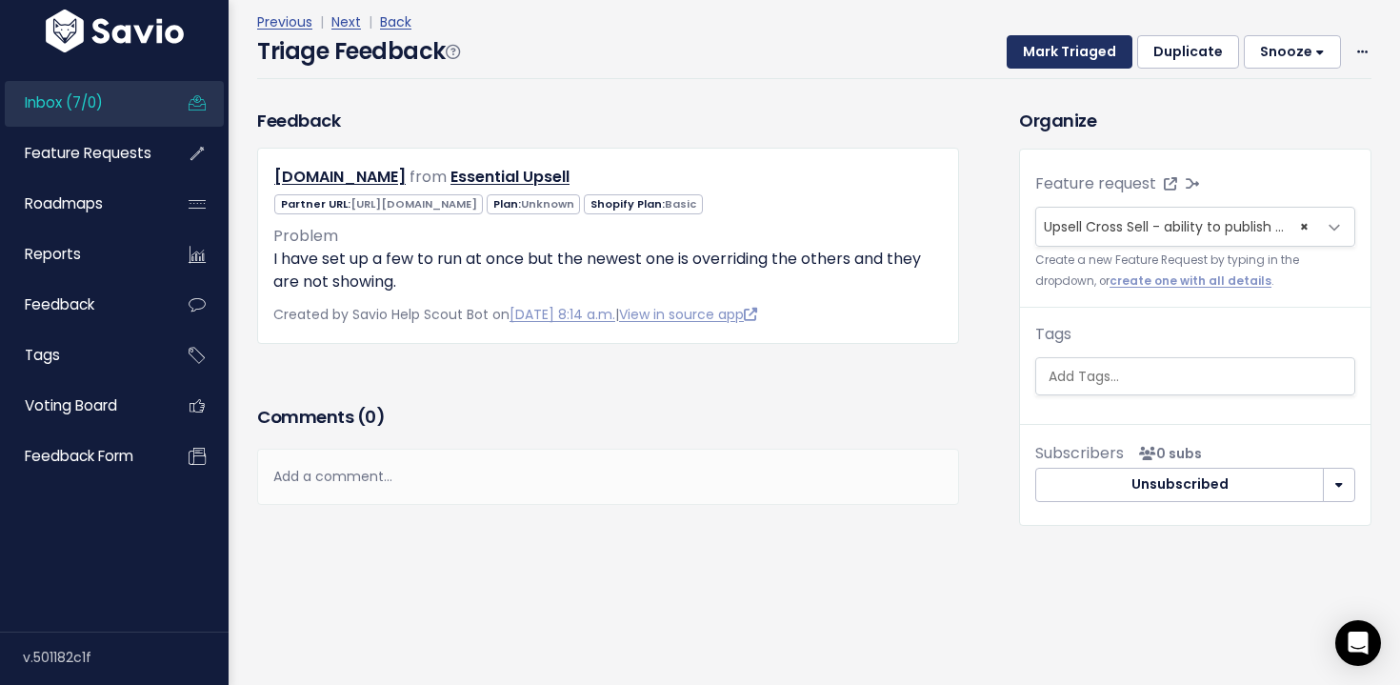
click at [1079, 51] on button "Mark Triaged" at bounding box center [1069, 52] width 126 height 34
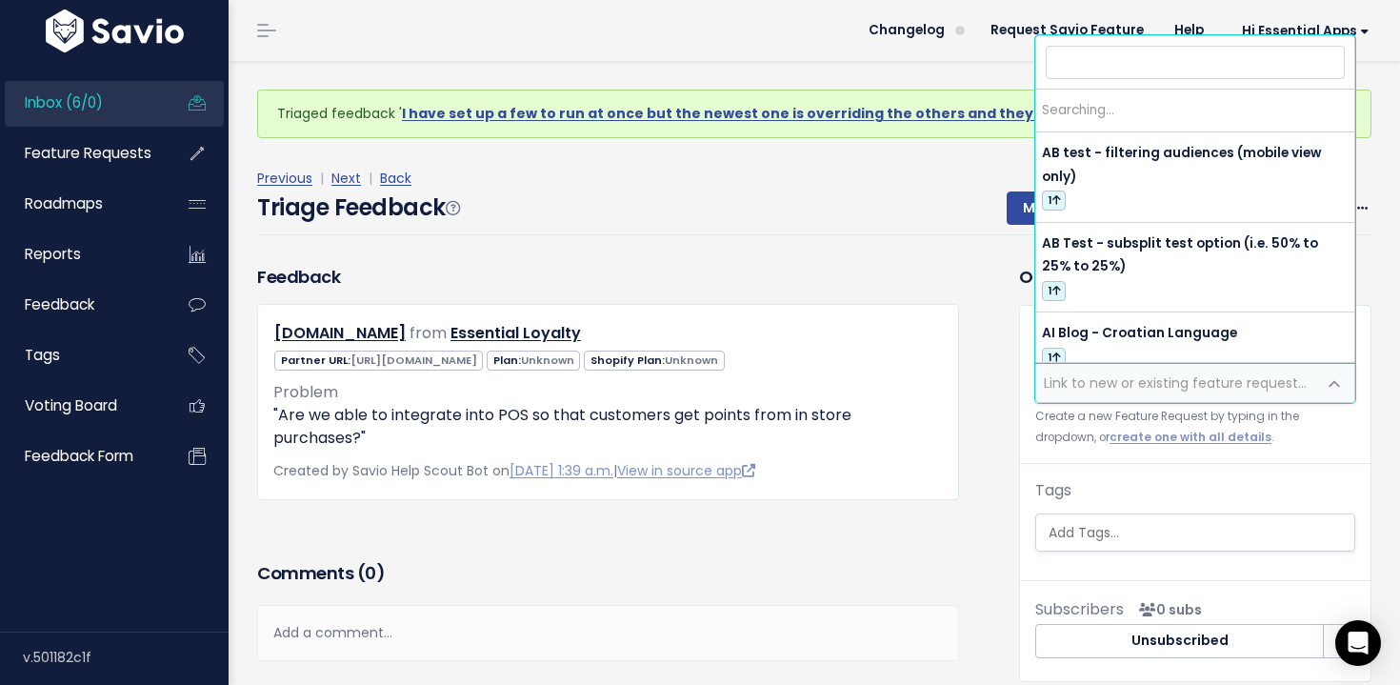
click at [1113, 389] on span "Link to new or existing feature request..." at bounding box center [1174, 382] width 263 height 19
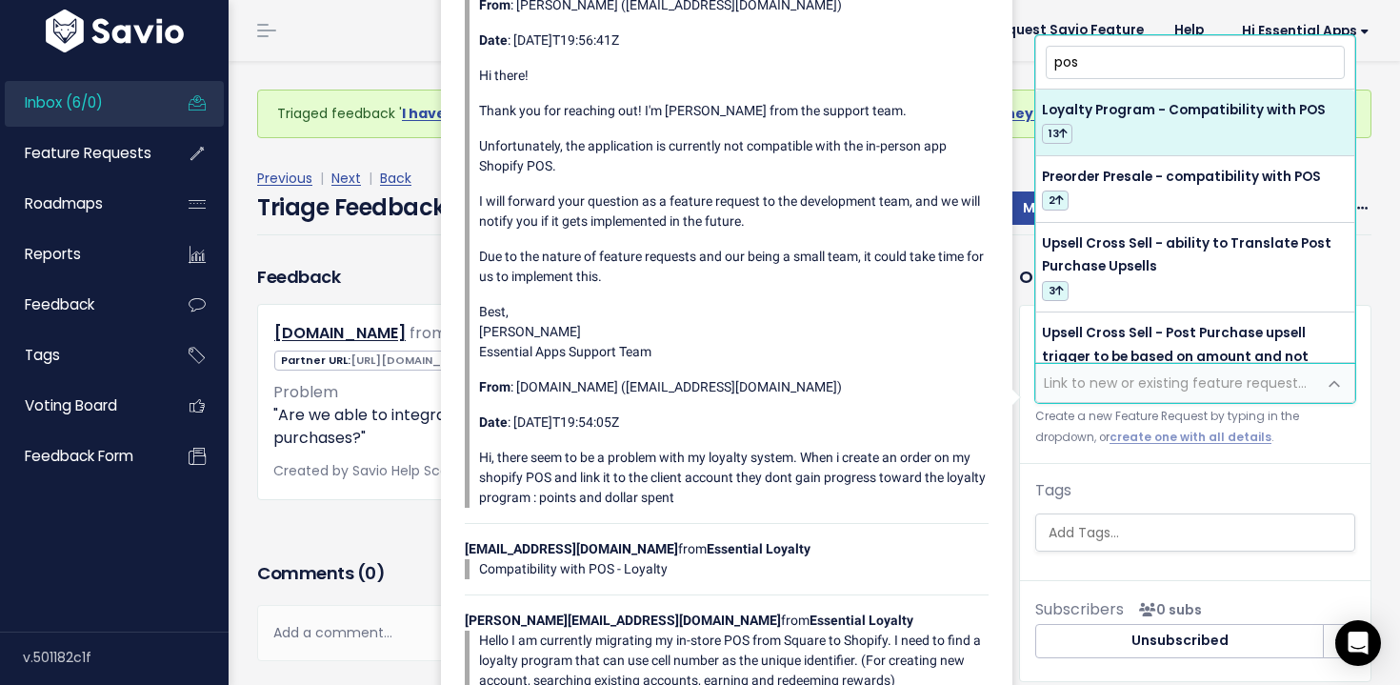
type input "pos"
select select "64380"
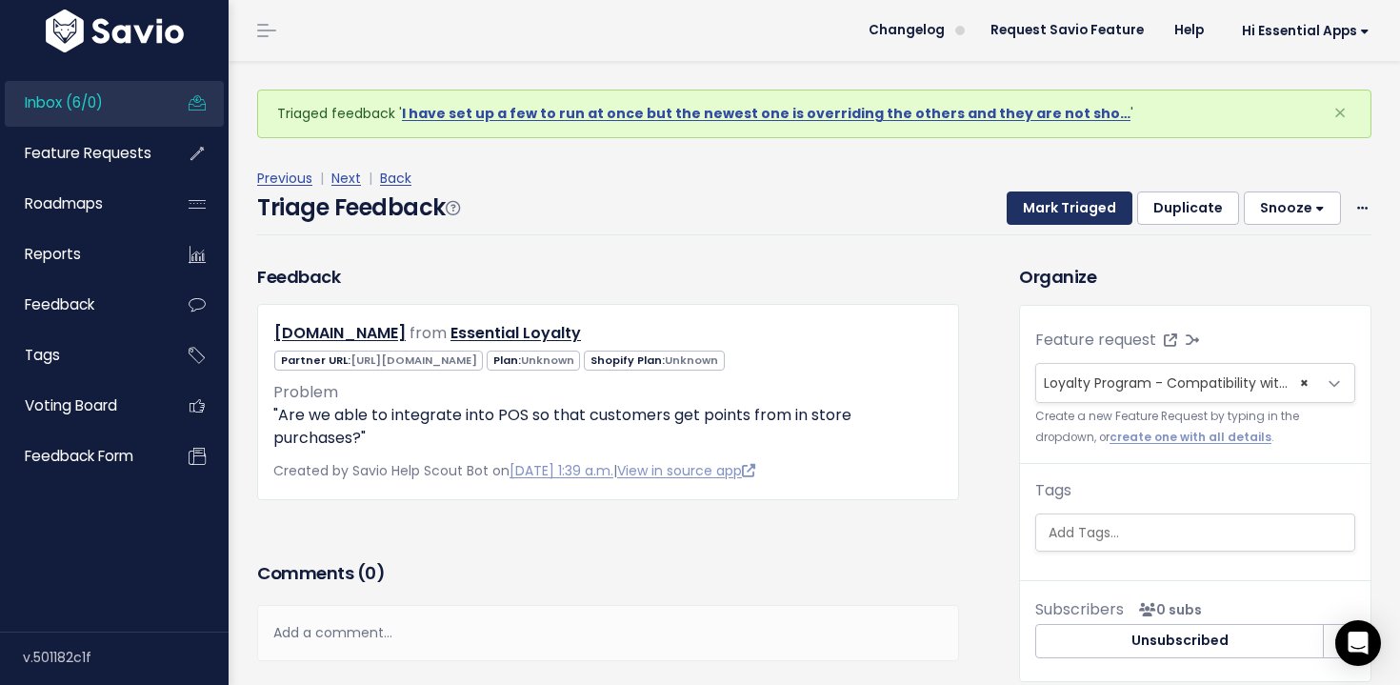
click at [1101, 205] on button "Mark Triaged" at bounding box center [1069, 208] width 126 height 34
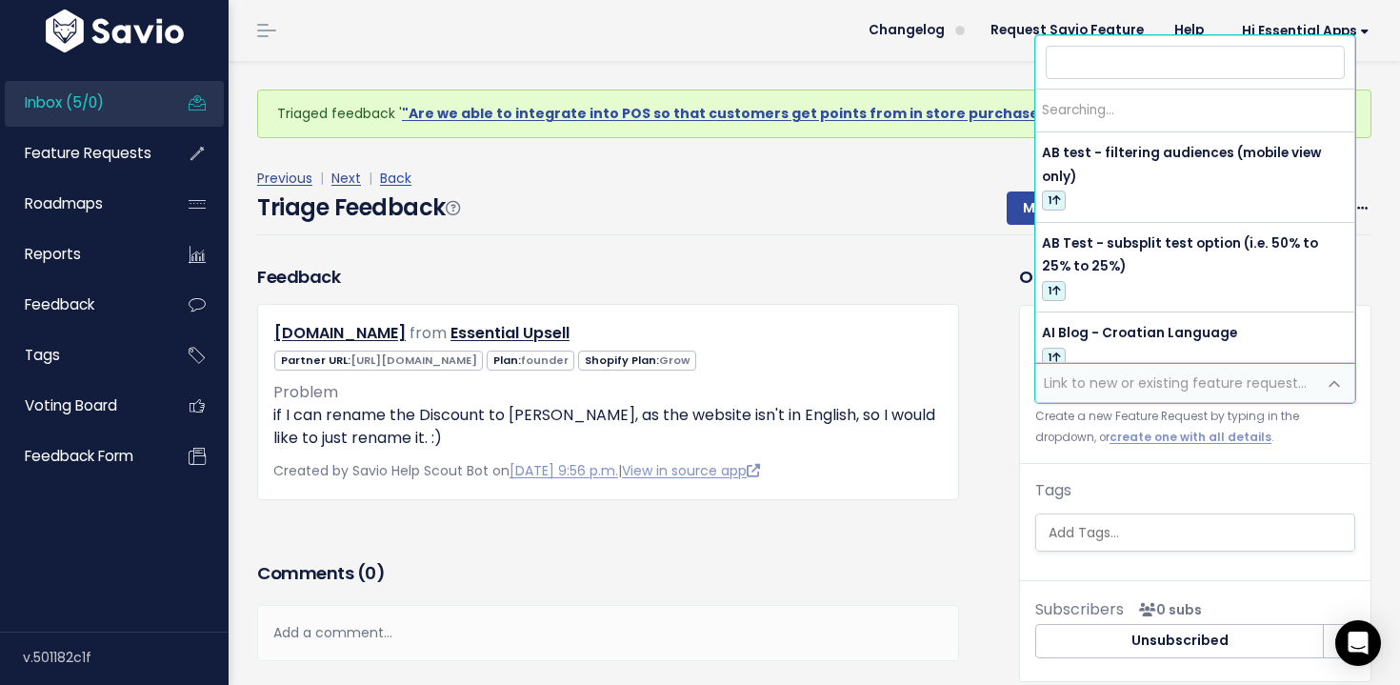
click at [1136, 389] on span "Link to new or existing feature request..." at bounding box center [1174, 382] width 263 height 19
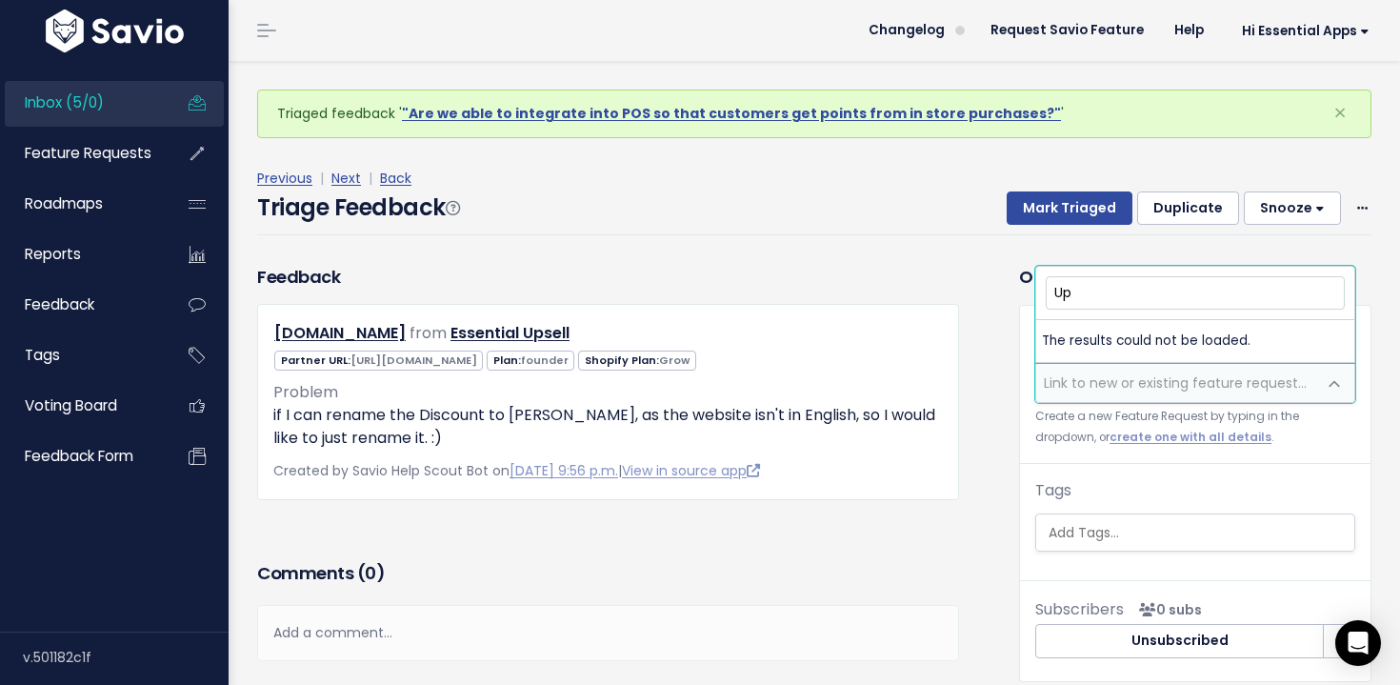
type input "U"
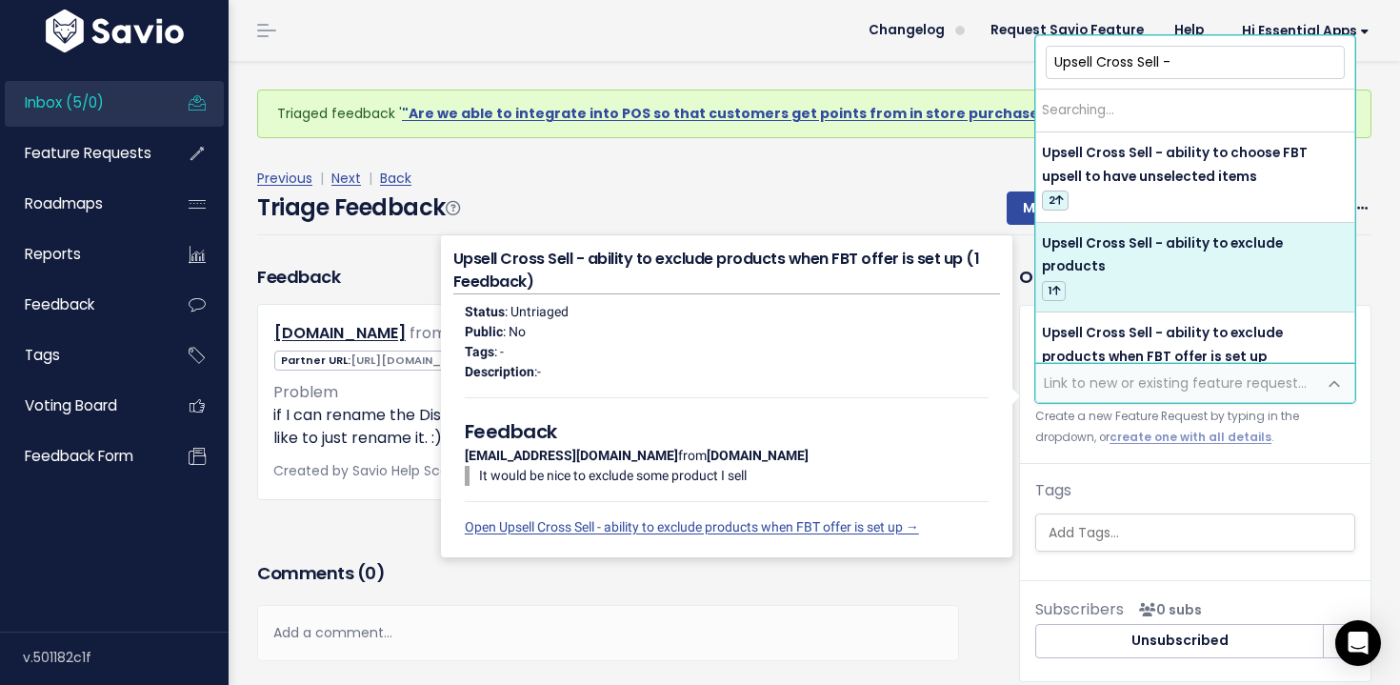
type input "Upsell Cross Sell -"
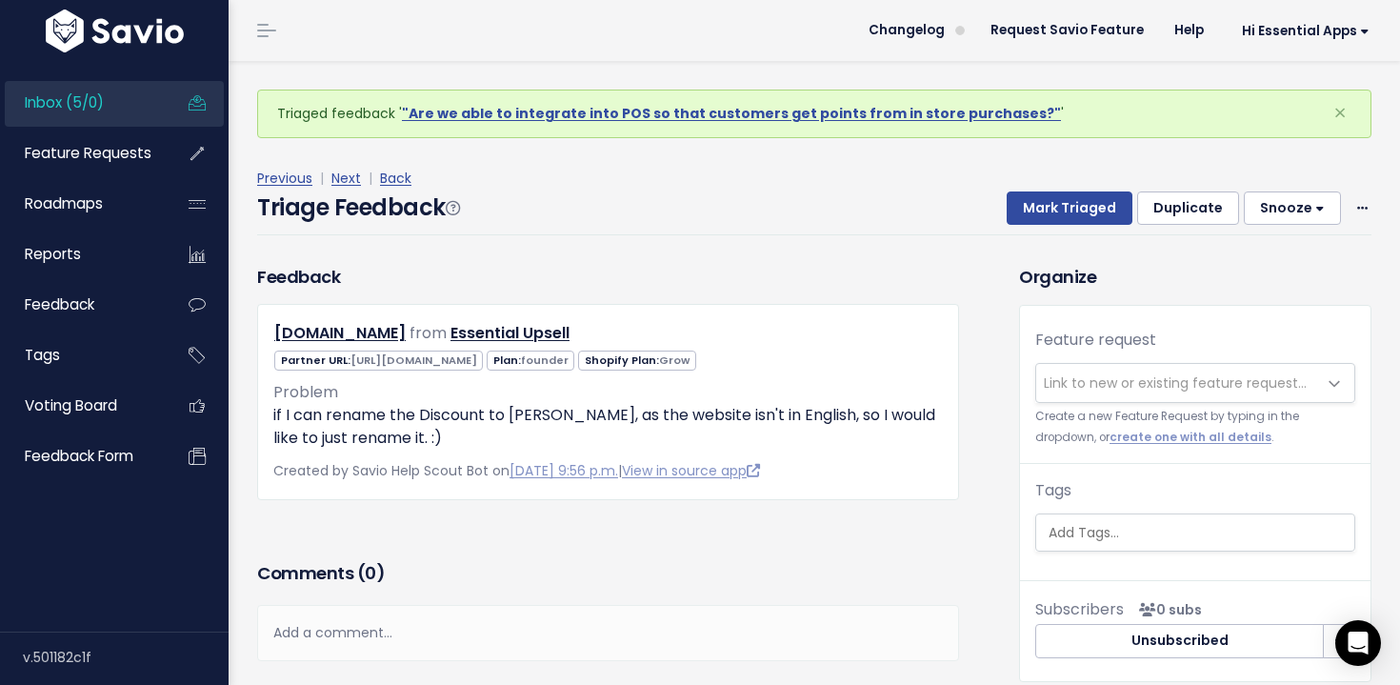
click at [738, 581] on h3 "Comments ( 0 )" at bounding box center [608, 573] width 702 height 27
click at [757, 467] on link "View in source app" at bounding box center [691, 470] width 138 height 19
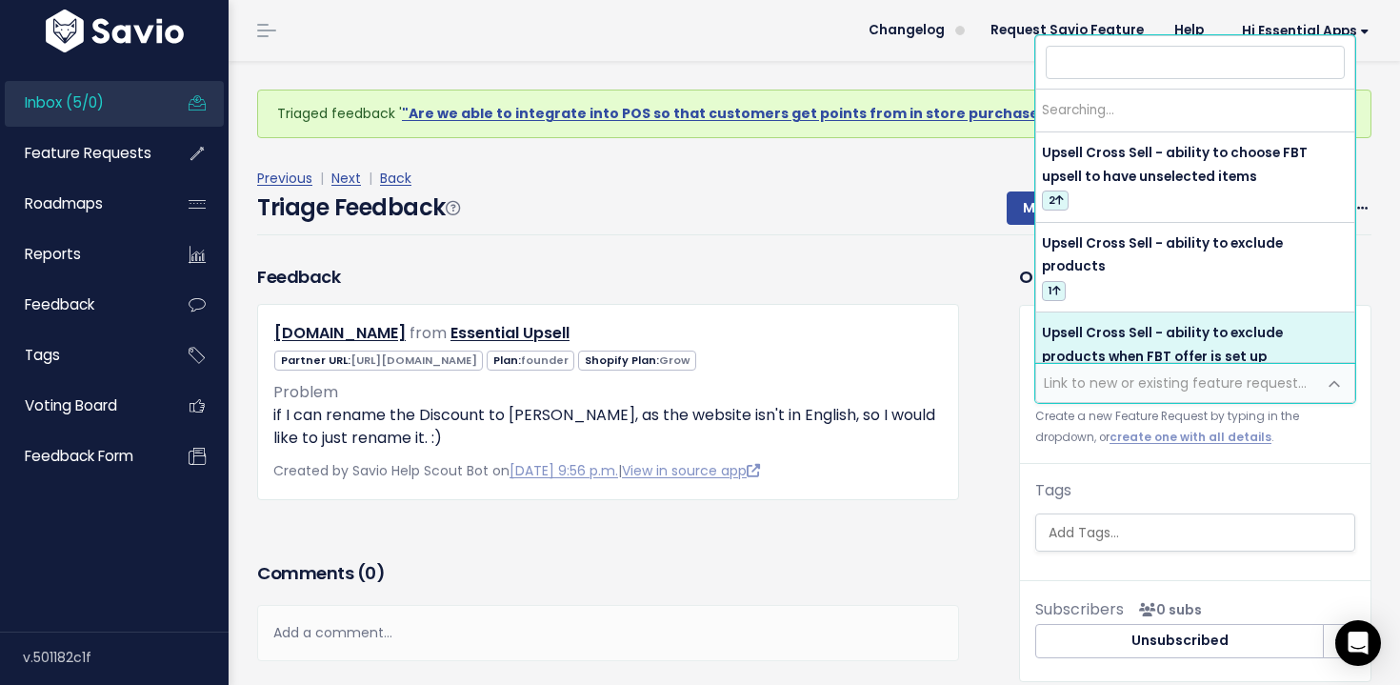
click at [1097, 374] on span "Link to new or existing feature request..." at bounding box center [1174, 382] width 263 height 19
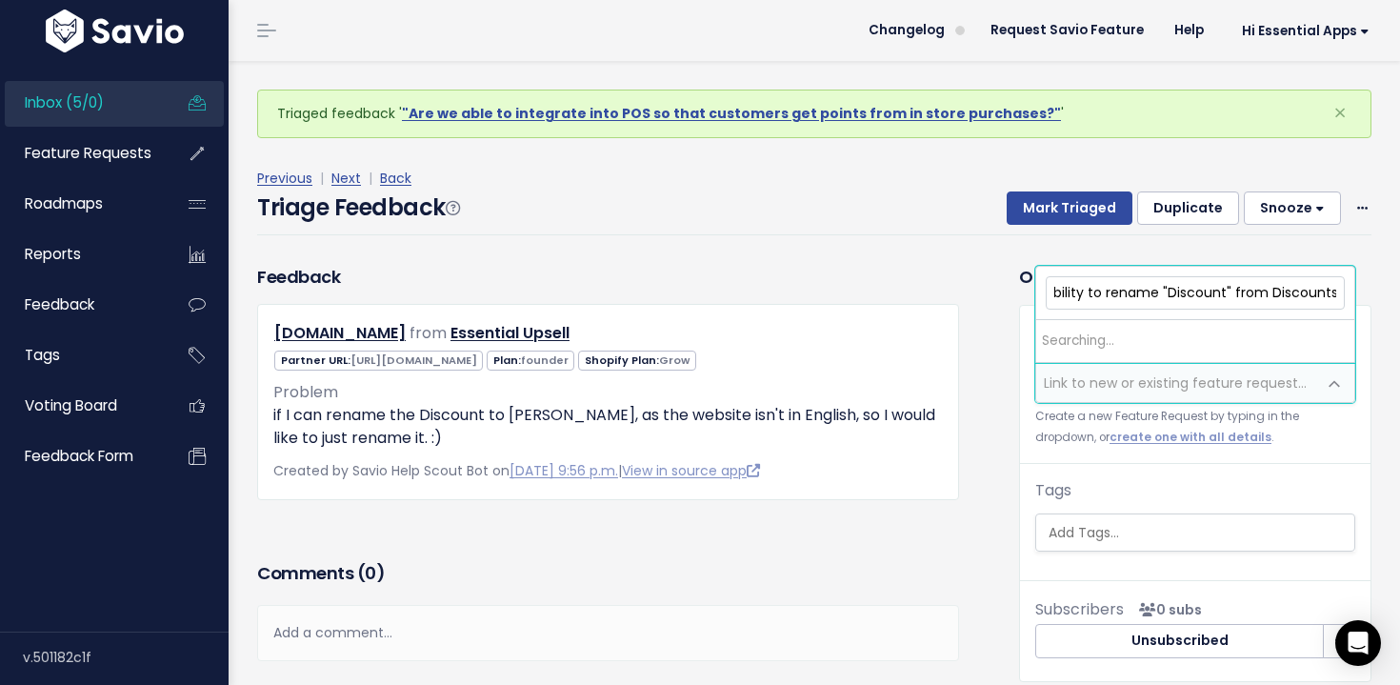
scroll to position [0, 152]
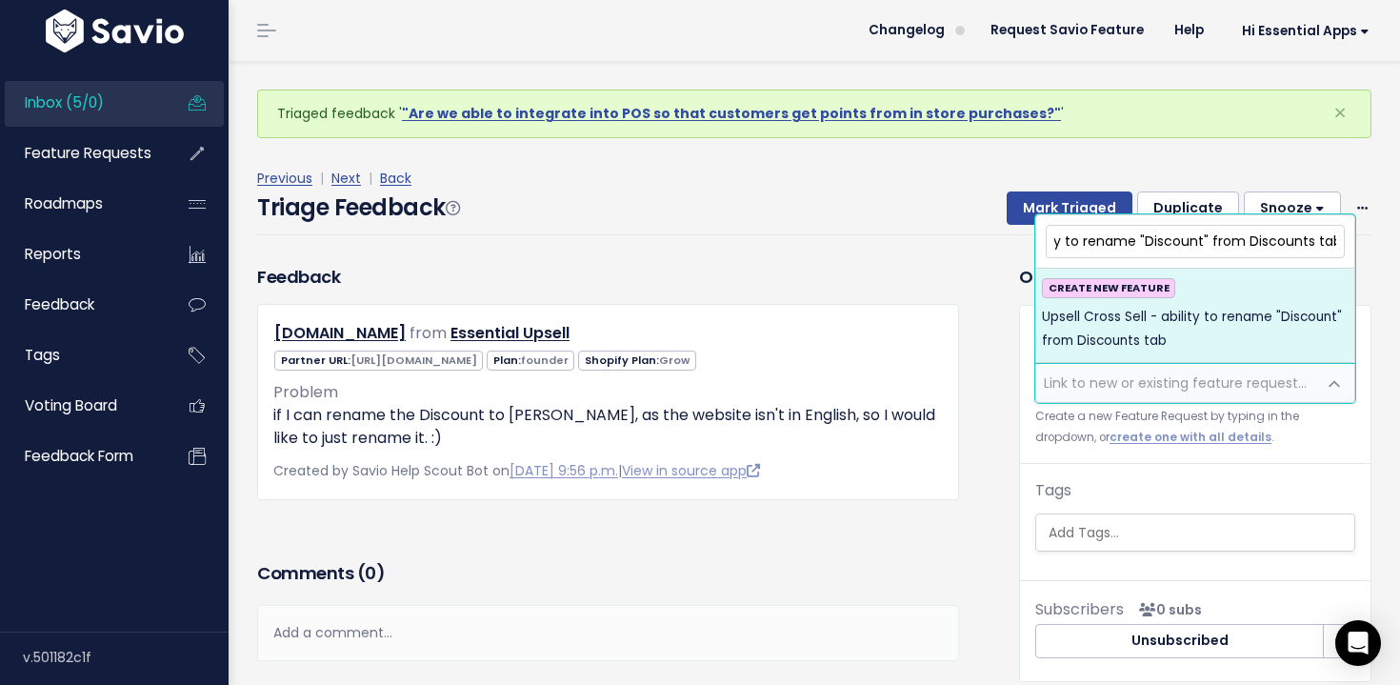
type input "Upsell Cross Sell - ability to rename "Discount" from Discounts tab"
click at [1150, 339] on span "Upsell Cross Sell - ability to rename "Discount" from Discounts tab" at bounding box center [1195, 329] width 307 height 47
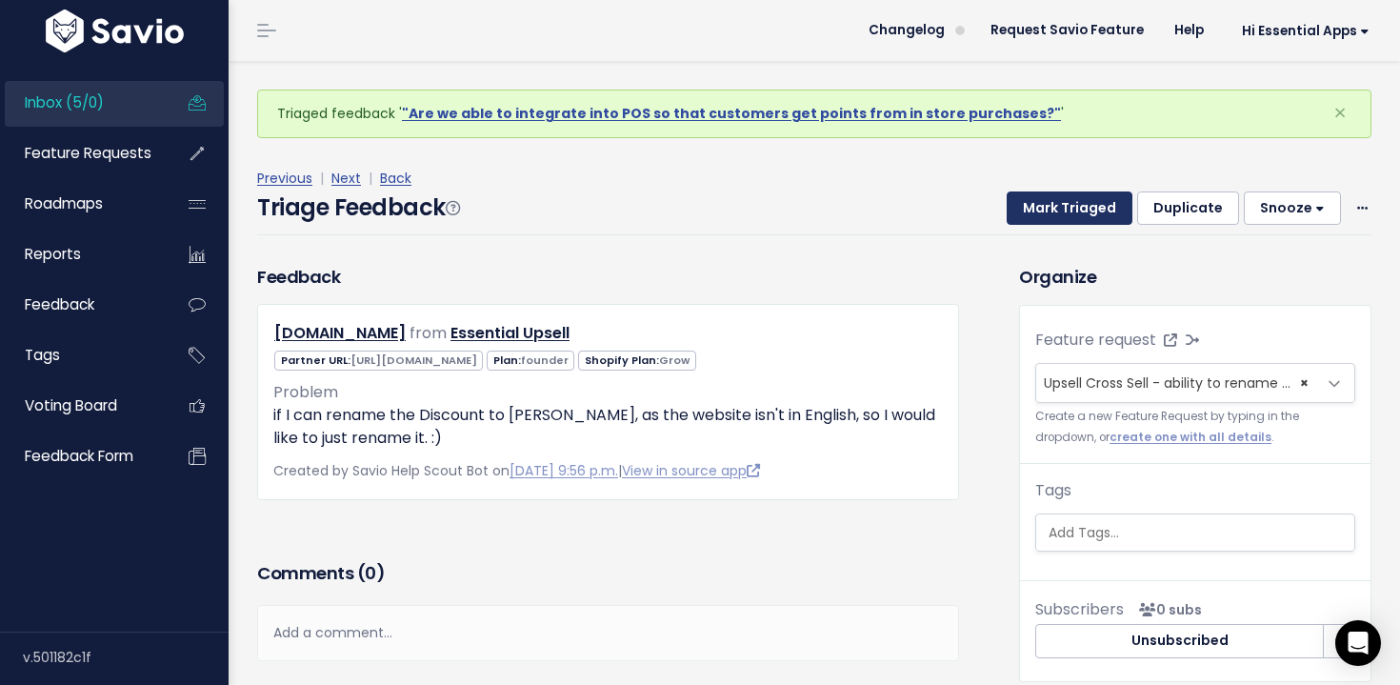
click at [1082, 215] on button "Mark Triaged" at bounding box center [1069, 208] width 126 height 34
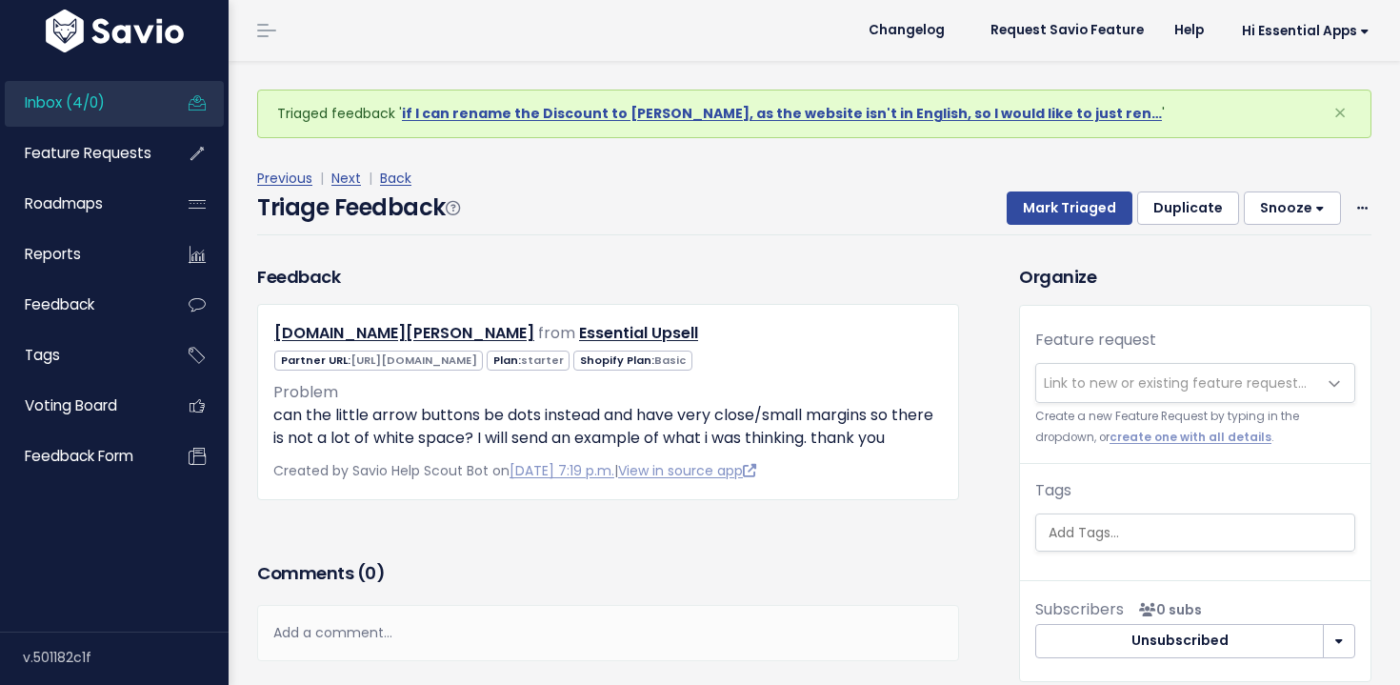
click at [134, 103] on link "Inbox (4/0)" at bounding box center [81, 103] width 153 height 44
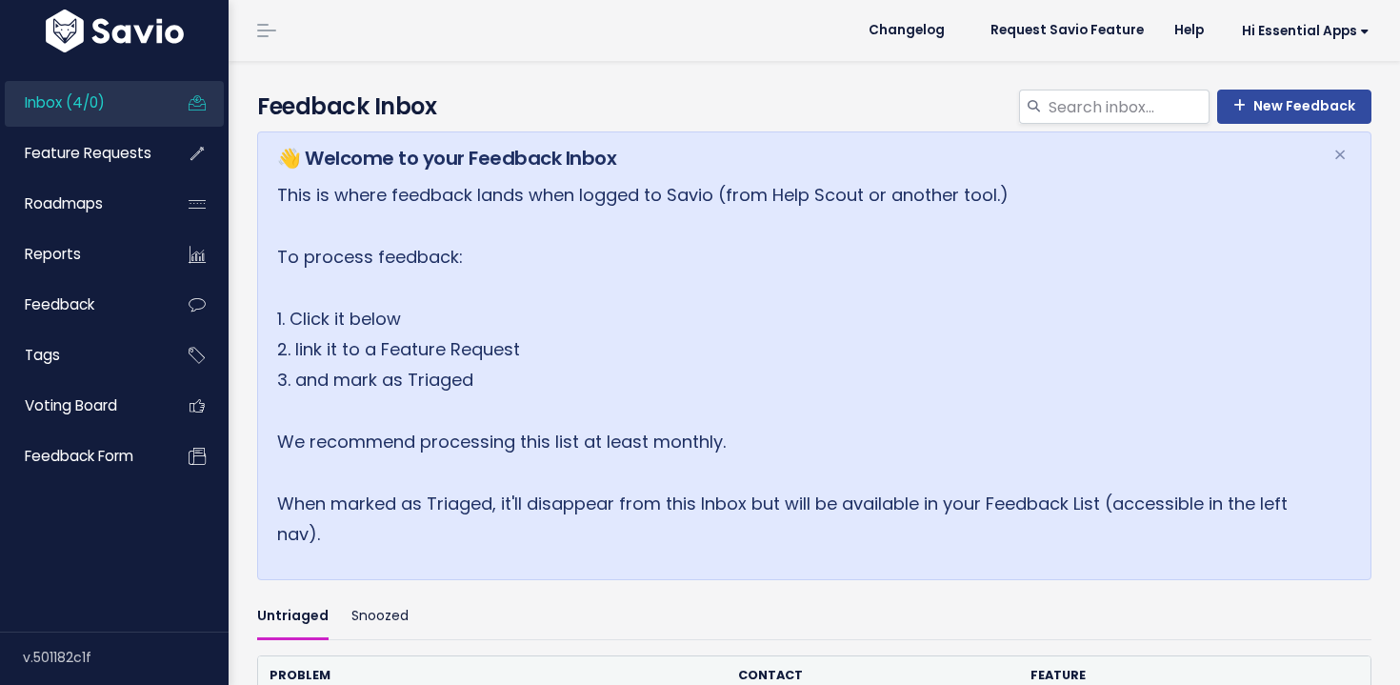
scroll to position [563, 0]
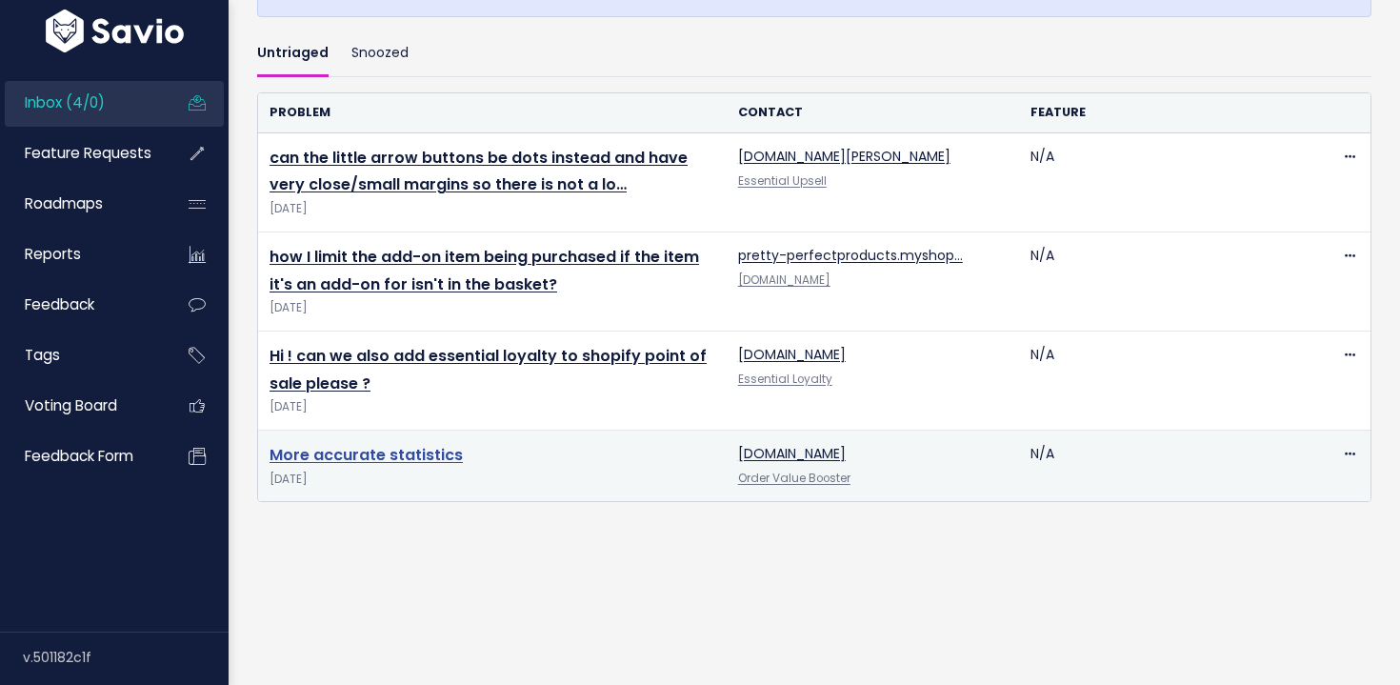
click at [405, 457] on link "More accurate statistics" at bounding box center [365, 455] width 193 height 22
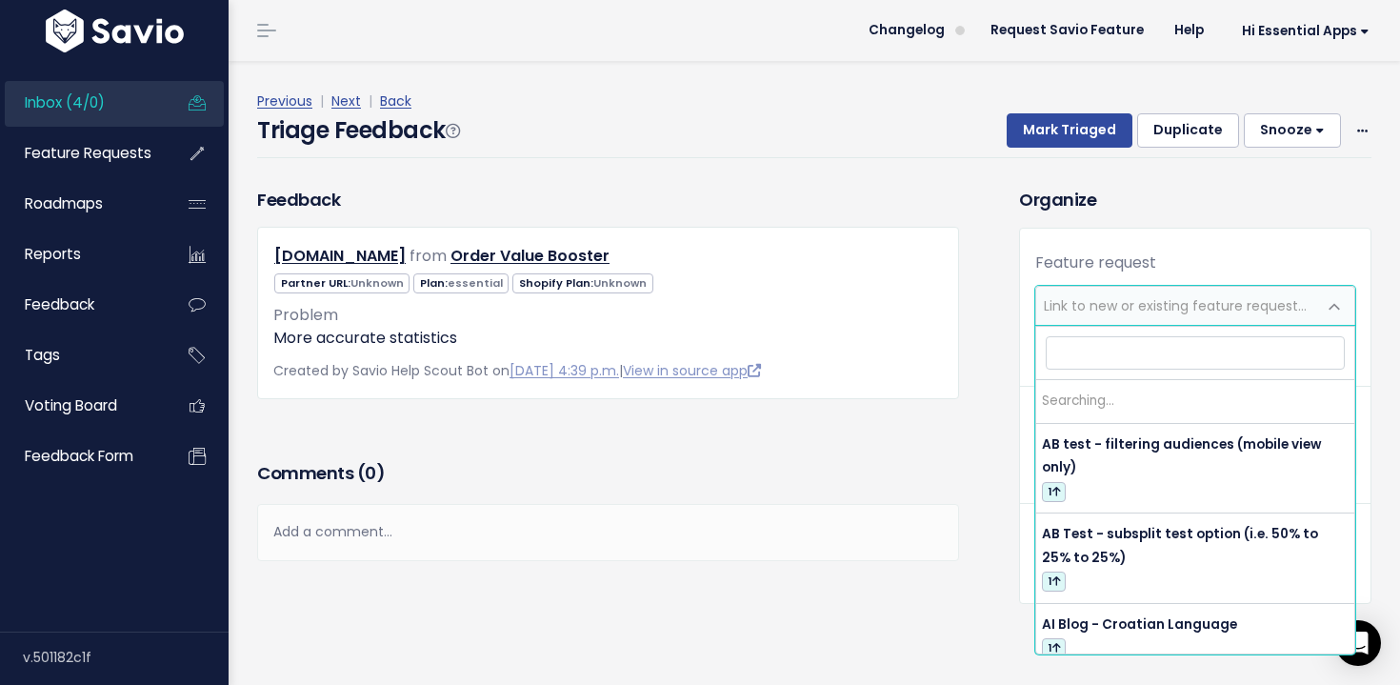
click at [1082, 296] on span "Link to new or existing feature request..." at bounding box center [1174, 305] width 263 height 19
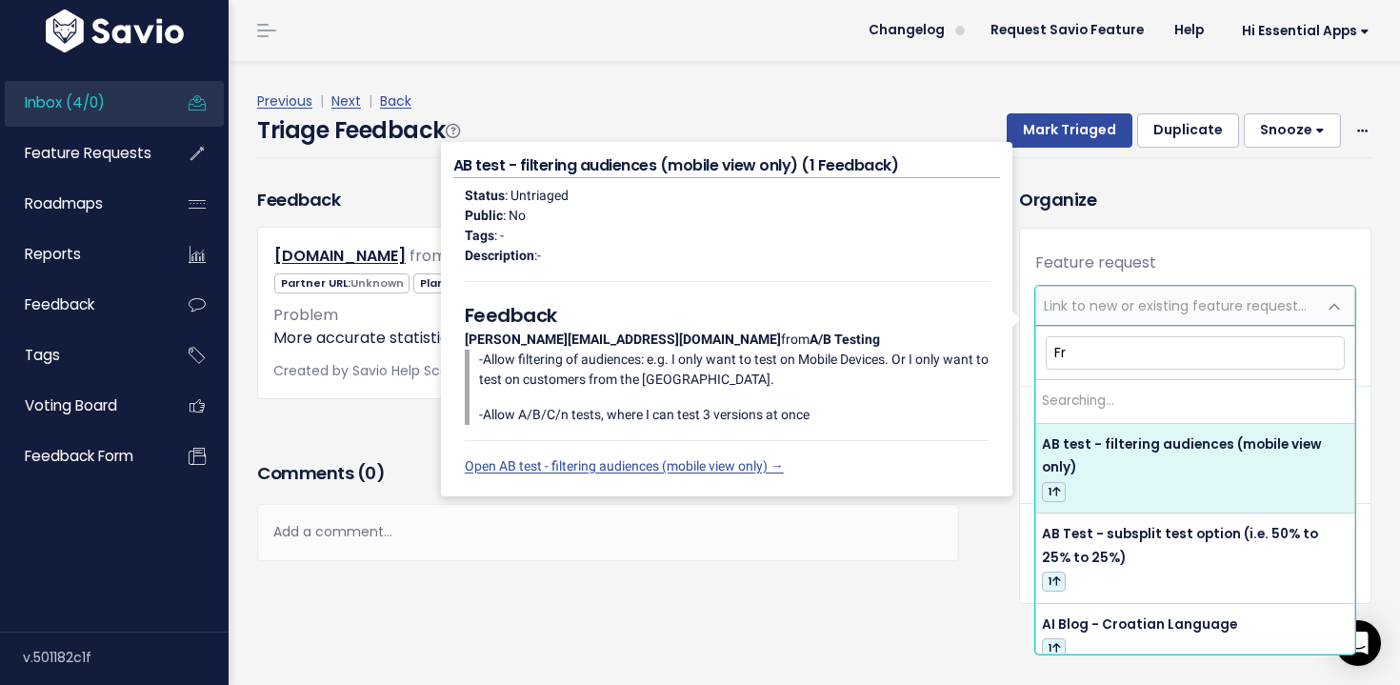
type input "F"
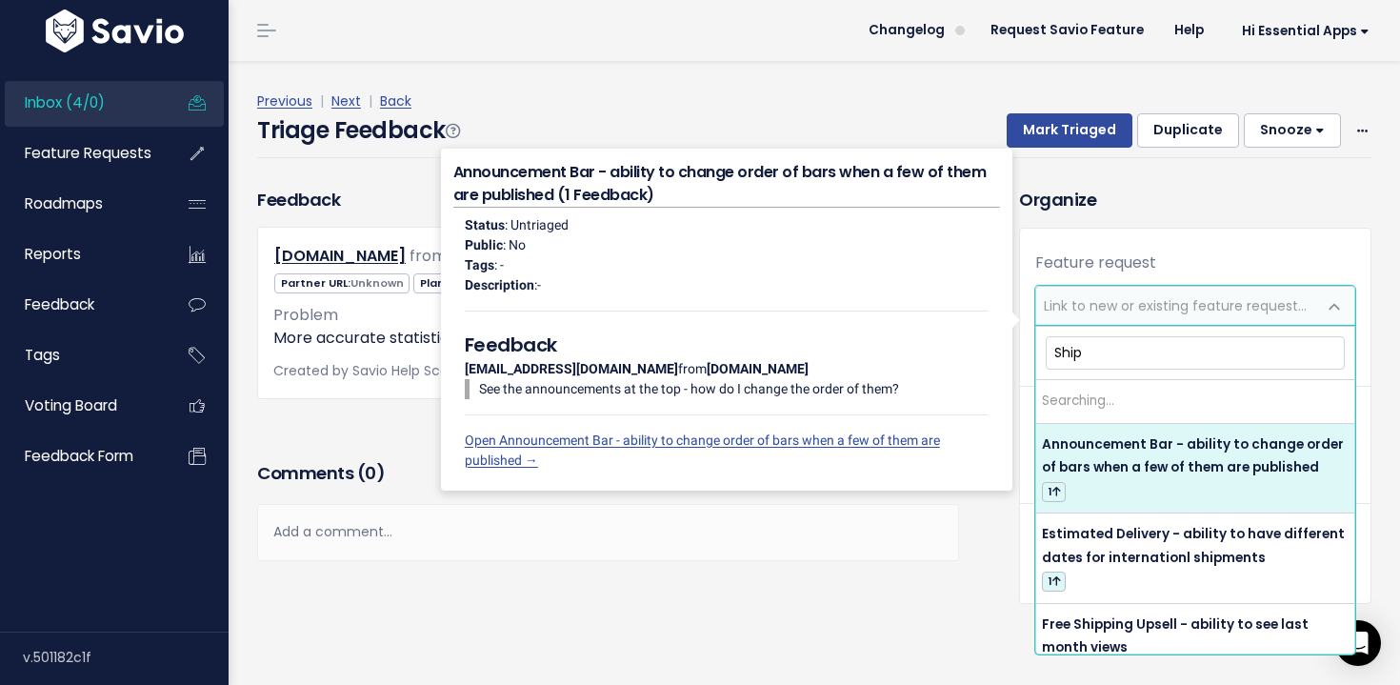
type input "Shipp"
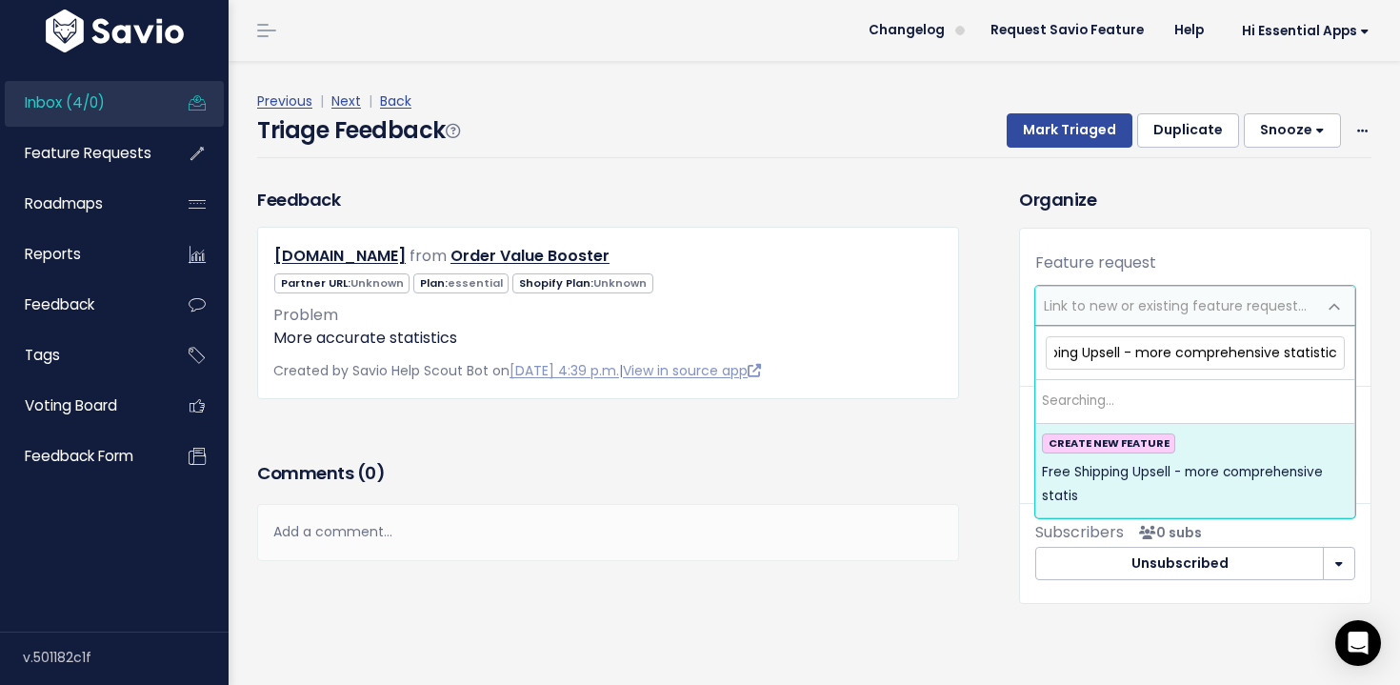
scroll to position [0, 71]
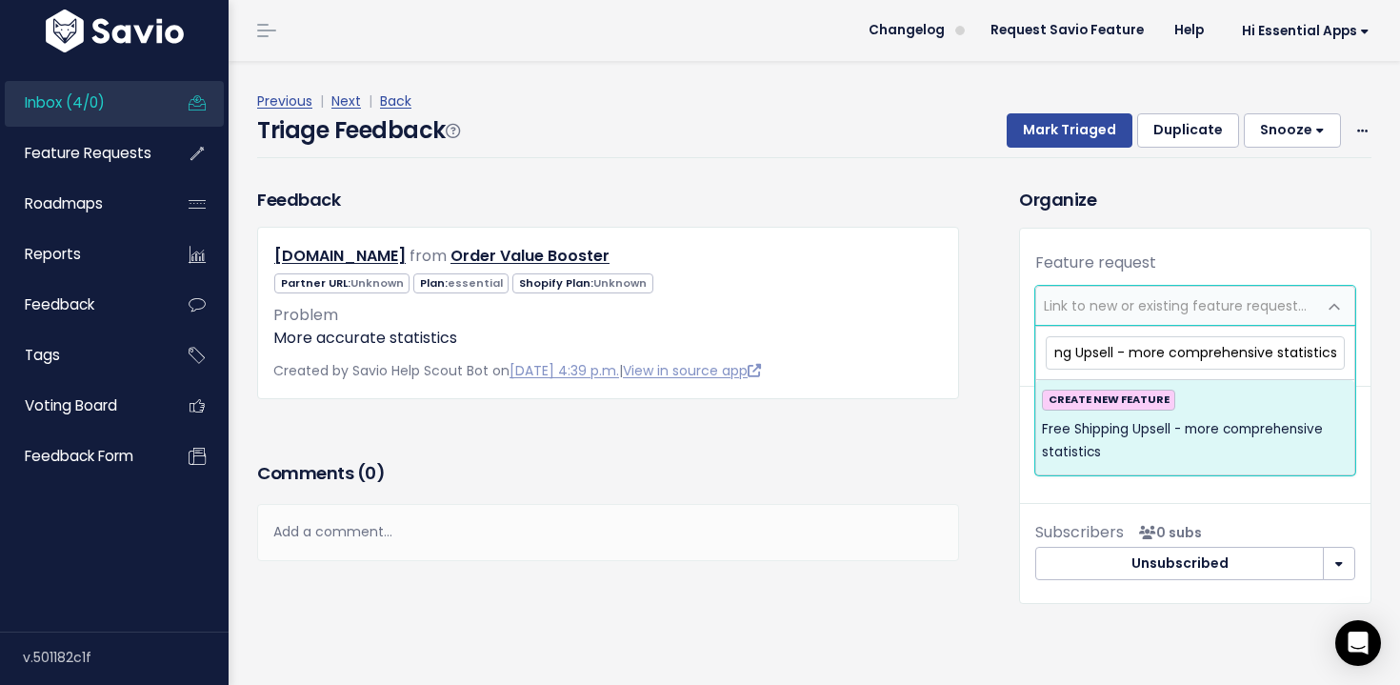
type input "Free Shipping Upsell - more comprehensive statistics"
click at [1263, 428] on span "Free Shipping Upsell - more comprehensive statistics" at bounding box center [1195, 441] width 307 height 47
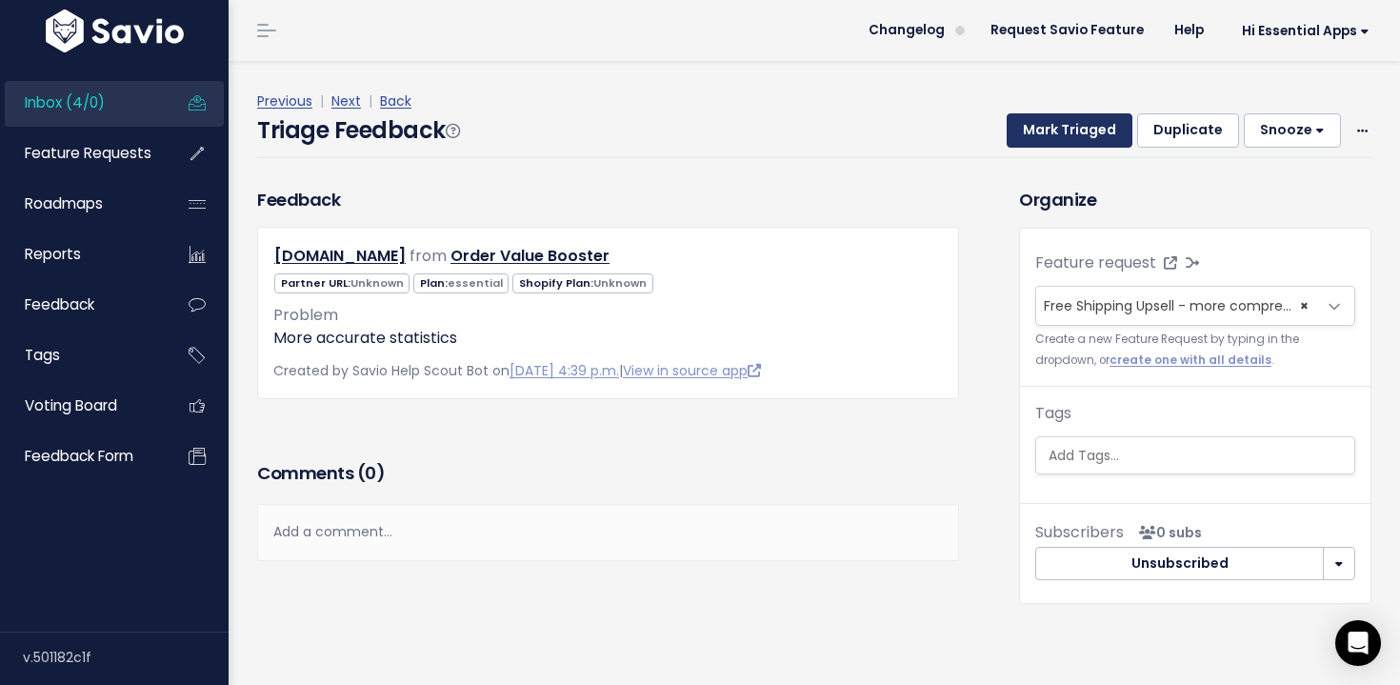
click at [1083, 129] on button "Mark Triaged" at bounding box center [1069, 130] width 126 height 34
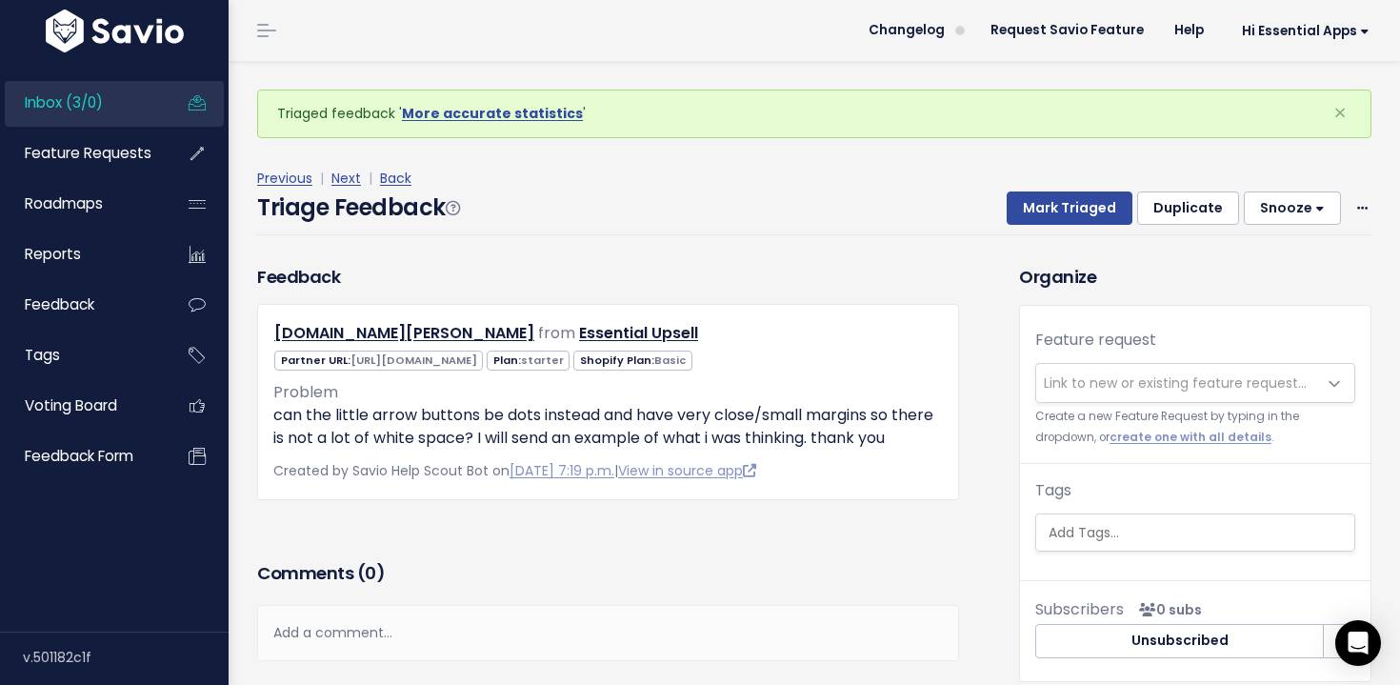
click at [1348, 206] on div "Mark Triaged Duplicate [GEOGRAPHIC_DATA] 1 day 3 days 7 days 14 days Edit Delete" at bounding box center [1176, 208] width 387 height 34
click at [1355, 207] on span at bounding box center [1362, 208] width 18 height 24
click at [1261, 301] on link "Delete" at bounding box center [1286, 297] width 137 height 37
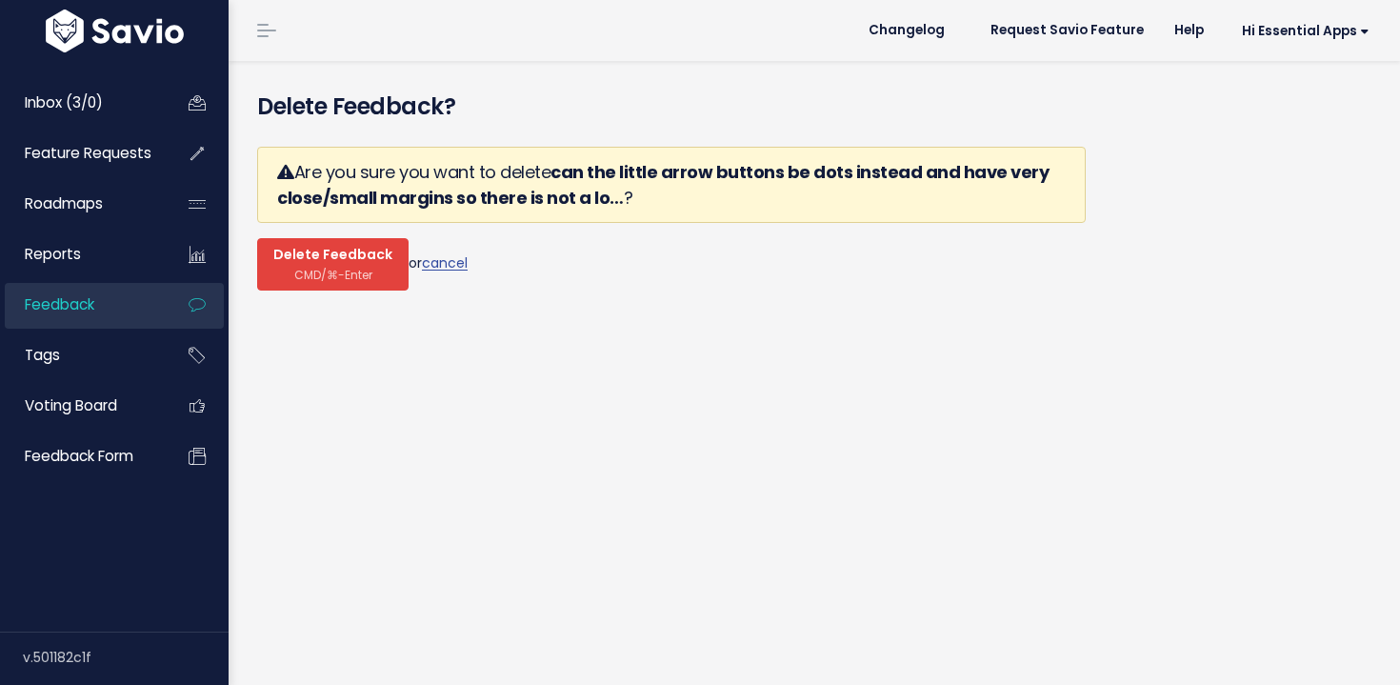
click at [305, 261] on span "Delete Feedback" at bounding box center [332, 255] width 119 height 17
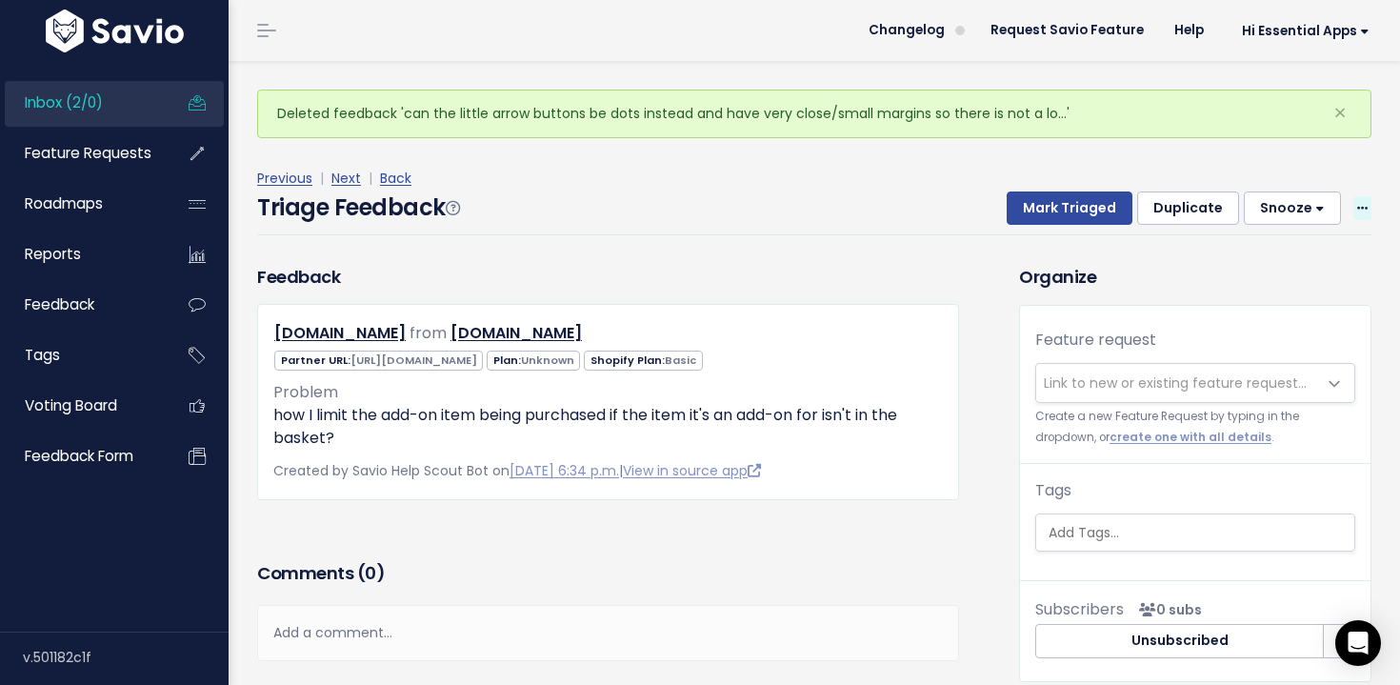
click at [1356, 202] on span at bounding box center [1362, 208] width 18 height 24
click at [1243, 305] on link "Delete" at bounding box center [1286, 297] width 137 height 37
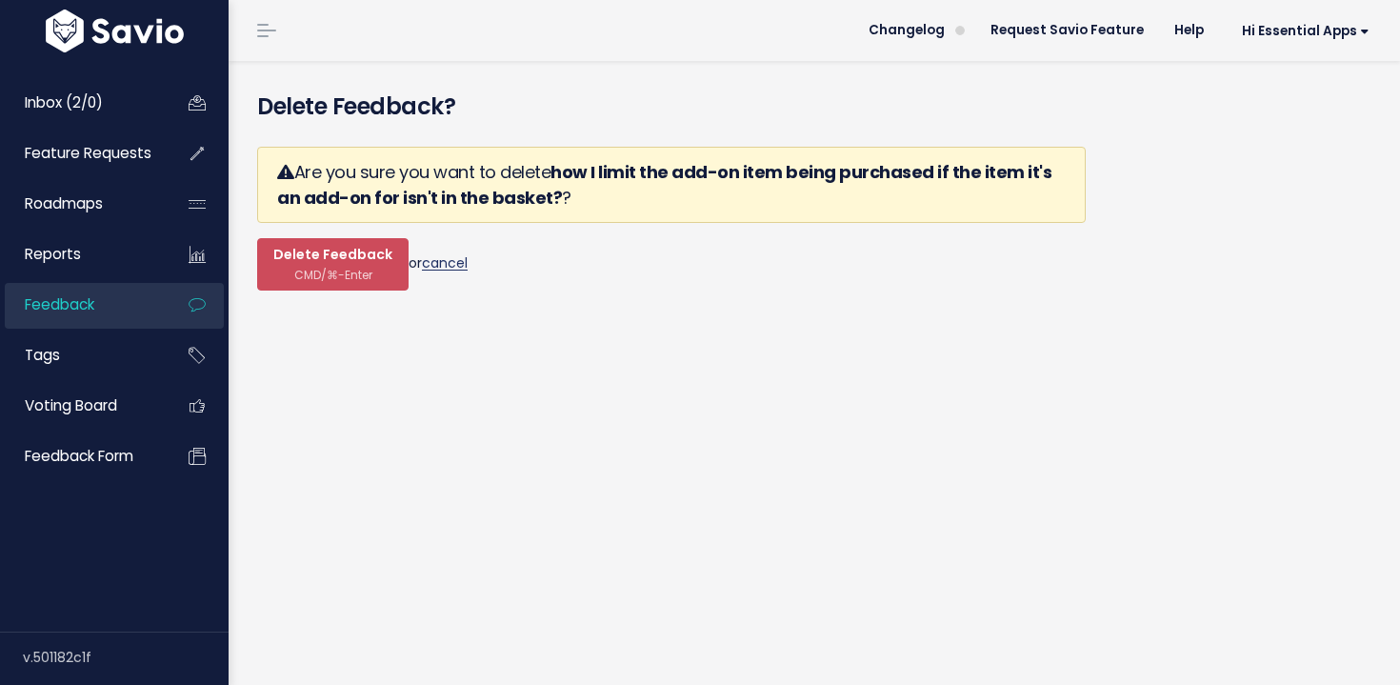
click at [441, 262] on link "cancel" at bounding box center [445, 262] width 46 height 19
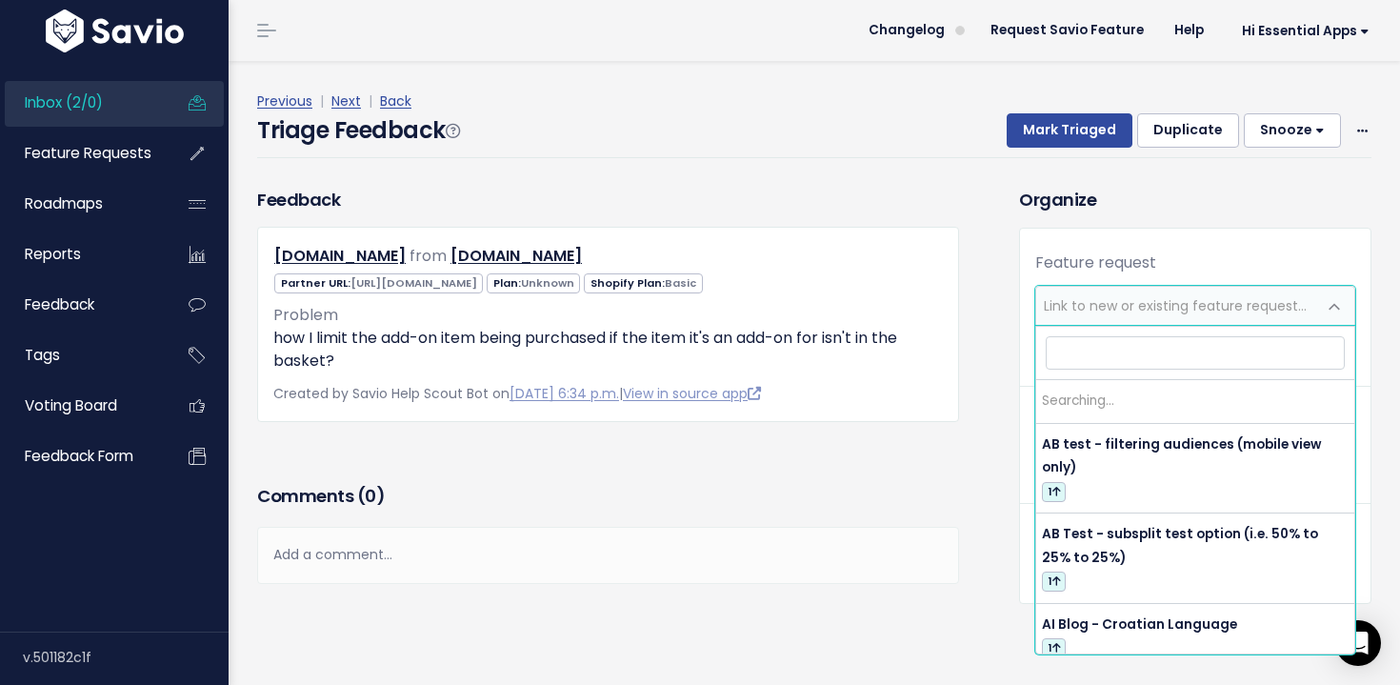
click at [1139, 311] on span "Link to new or existing feature request..." at bounding box center [1174, 305] width 263 height 19
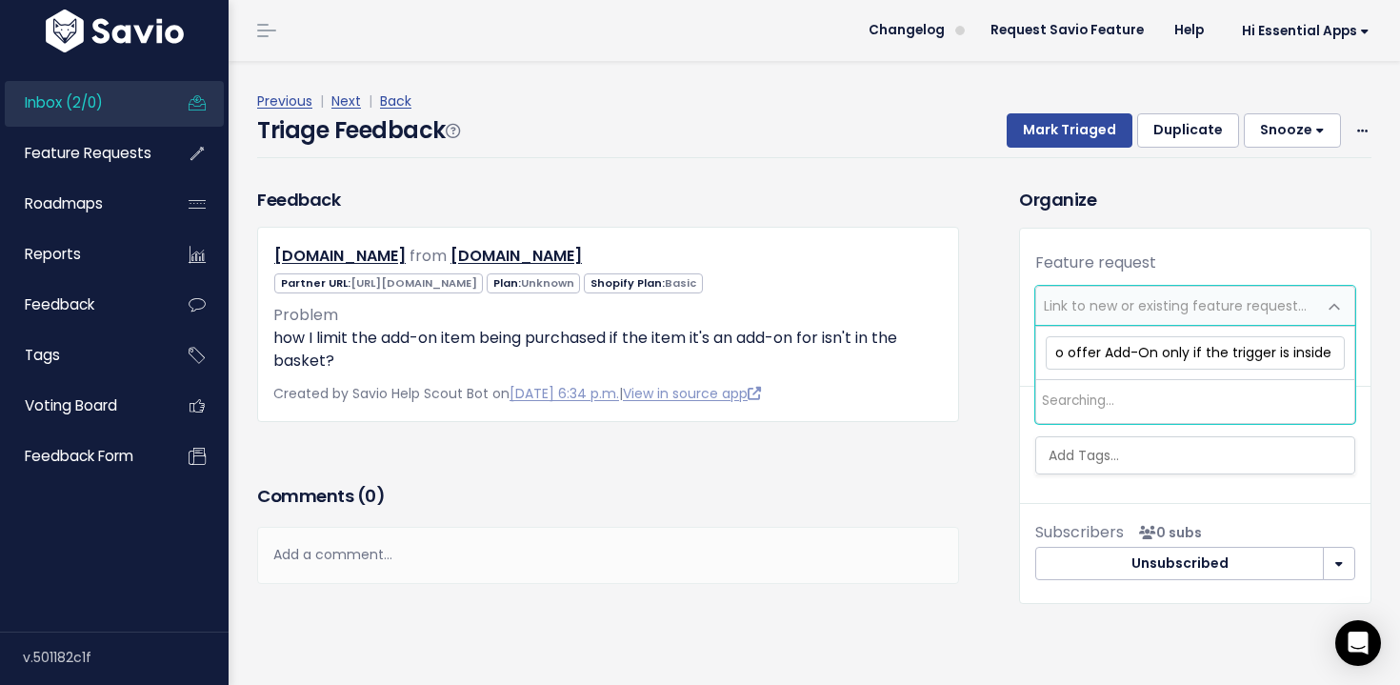
type input "Upsell Cross Sell - to offer Add-On only if the trigger is inside th"
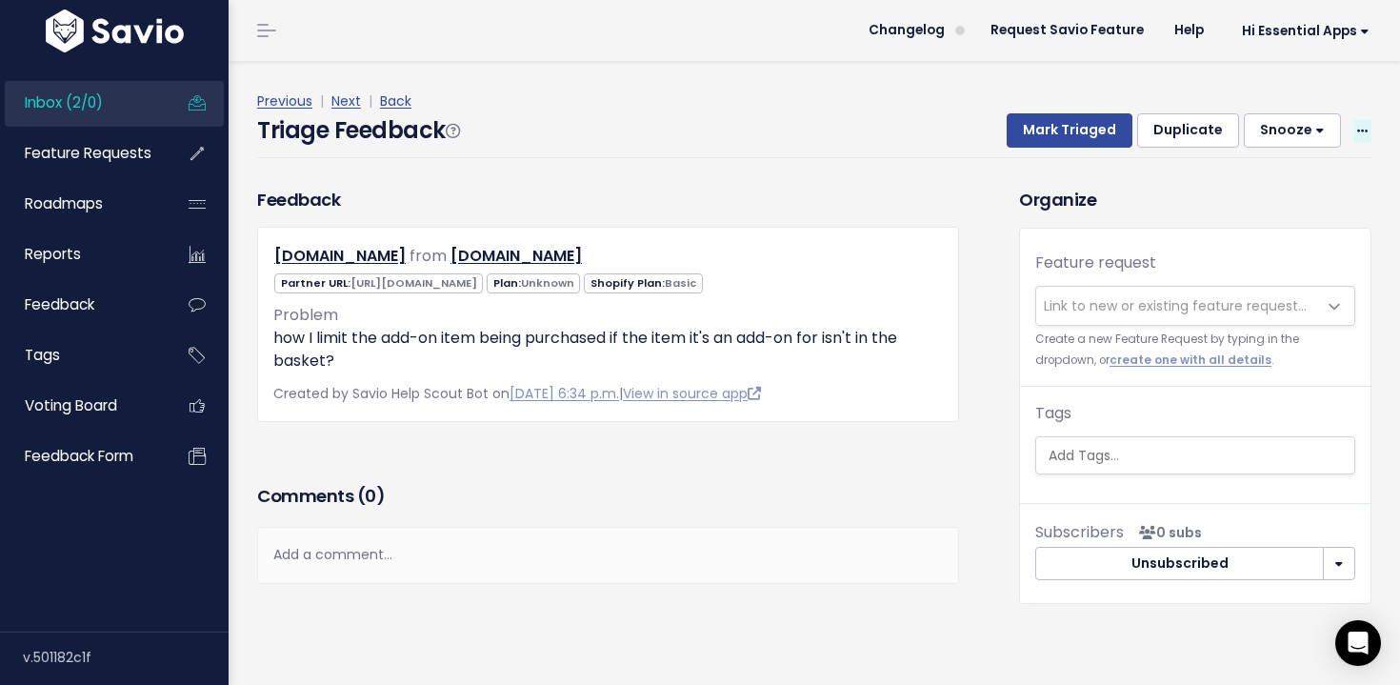
click at [1364, 133] on icon at bounding box center [1362, 132] width 10 height 12
click at [1250, 215] on link "Delete" at bounding box center [1286, 220] width 137 height 37
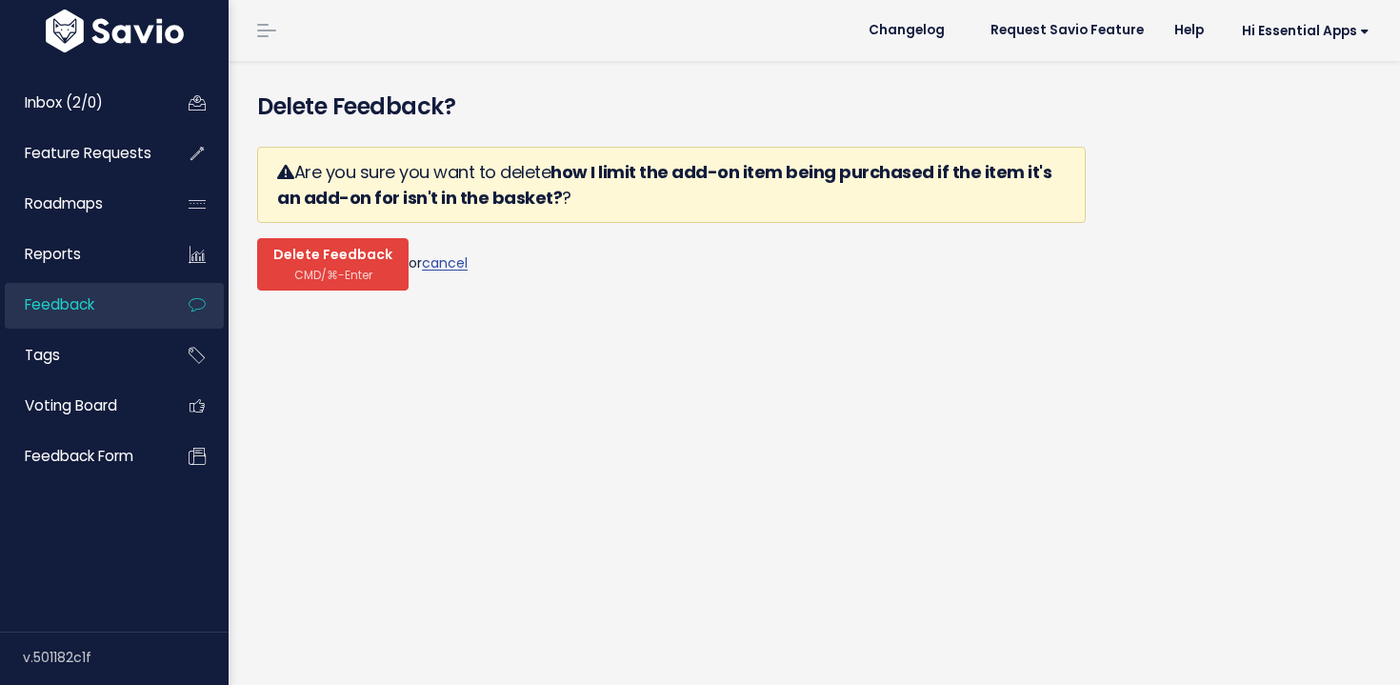
click at [353, 271] on span "CMD/⌘-Enter" at bounding box center [333, 275] width 78 height 14
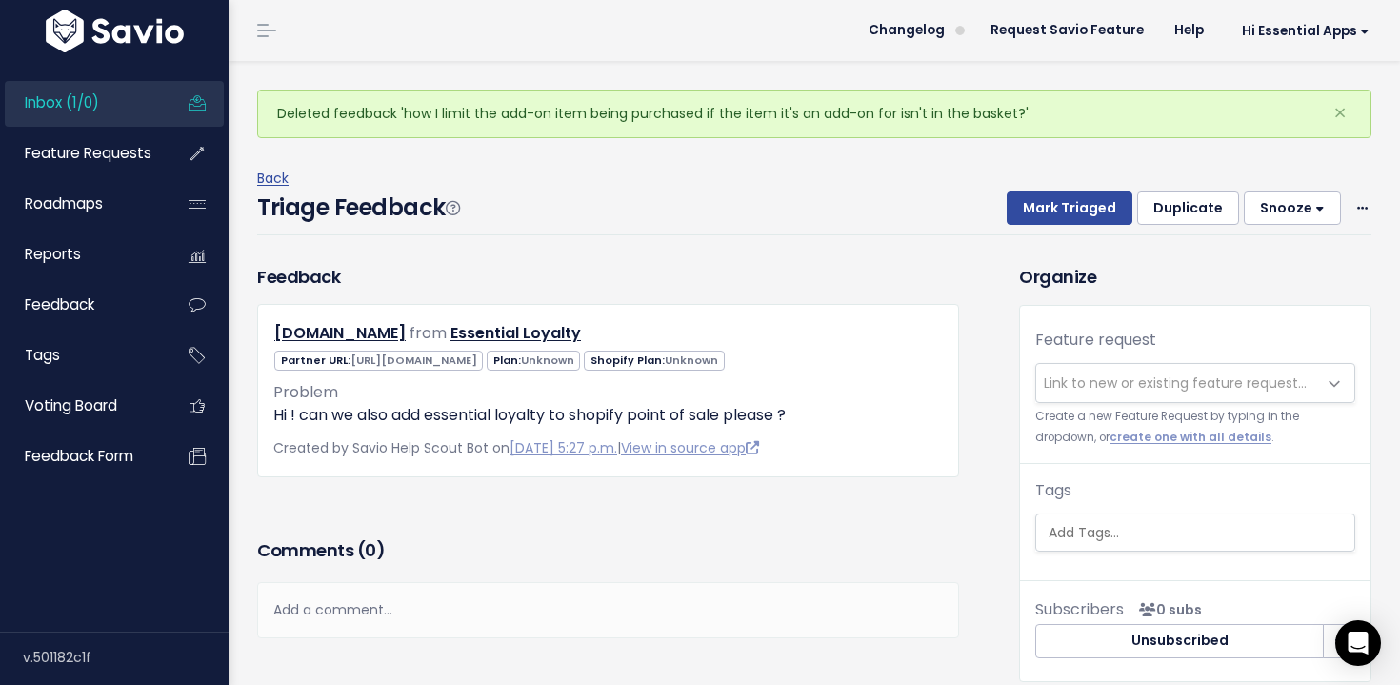
click at [1130, 384] on span "Link to new or existing feature request..." at bounding box center [1174, 382] width 263 height 19
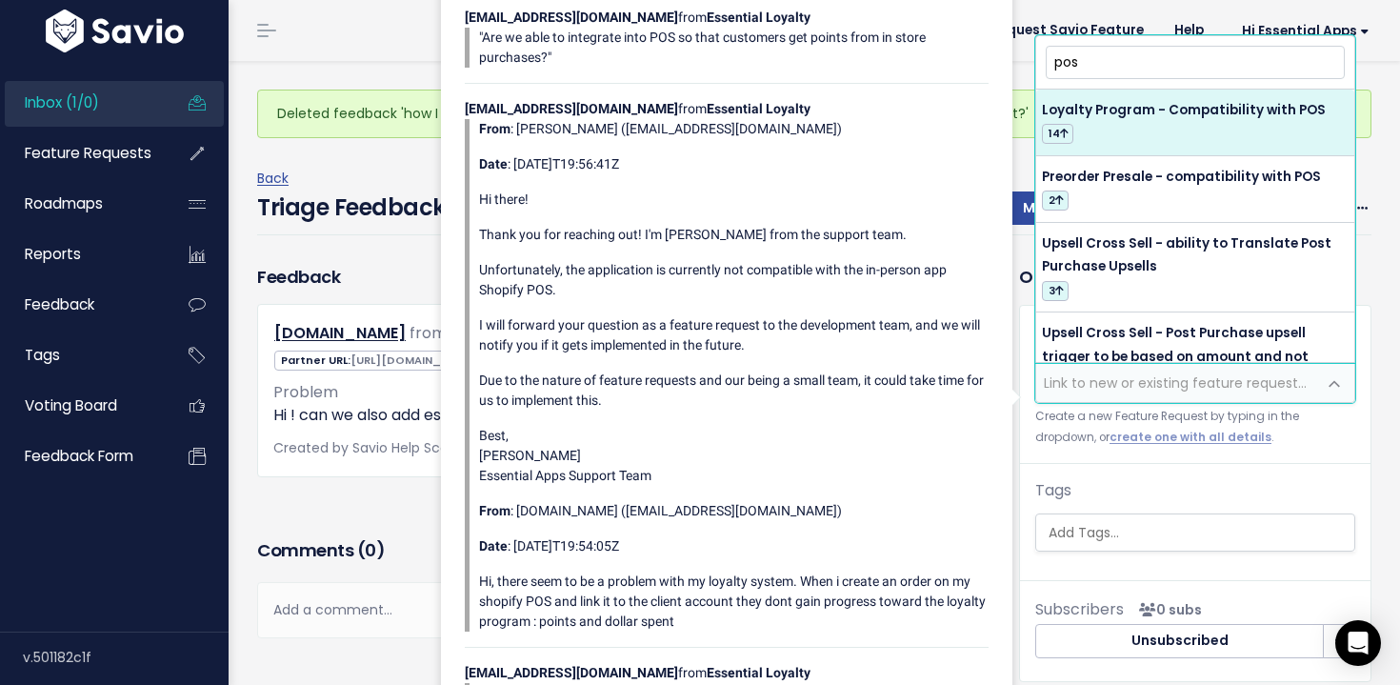
type input "pos"
select select "64380"
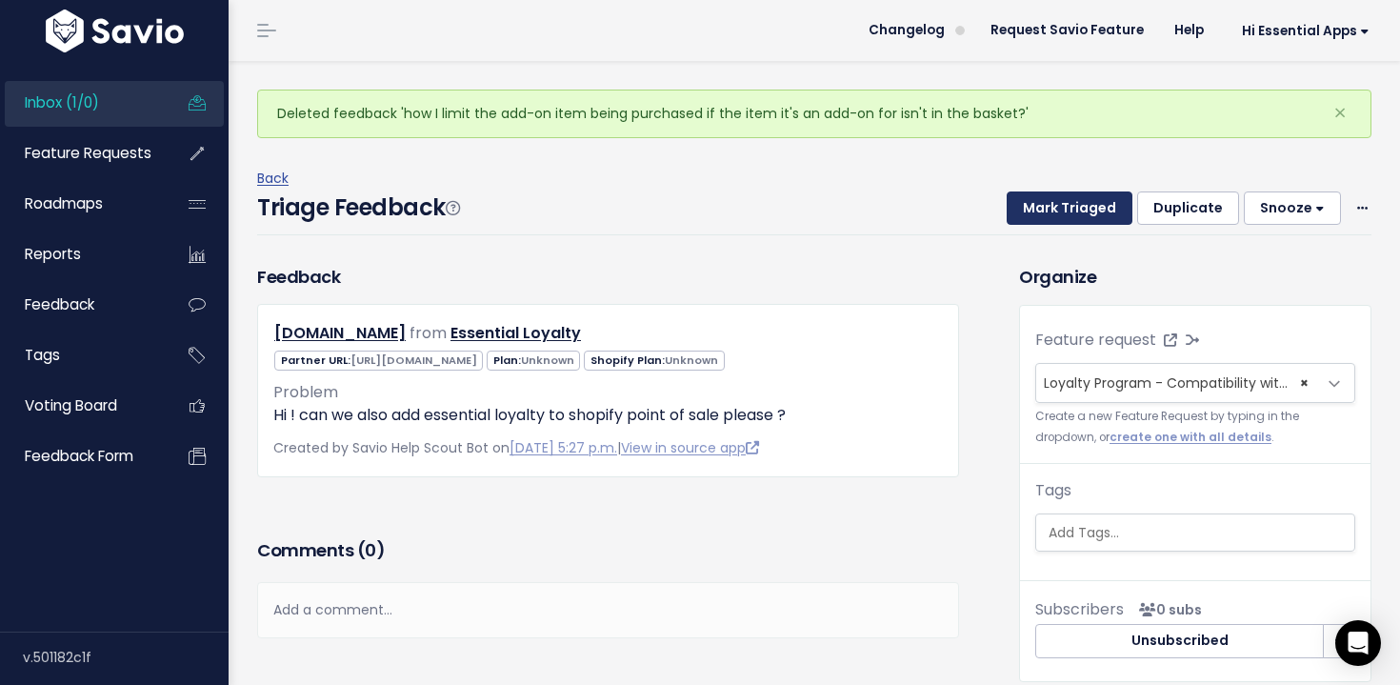
click at [1072, 205] on button "Mark Triaged" at bounding box center [1069, 208] width 126 height 34
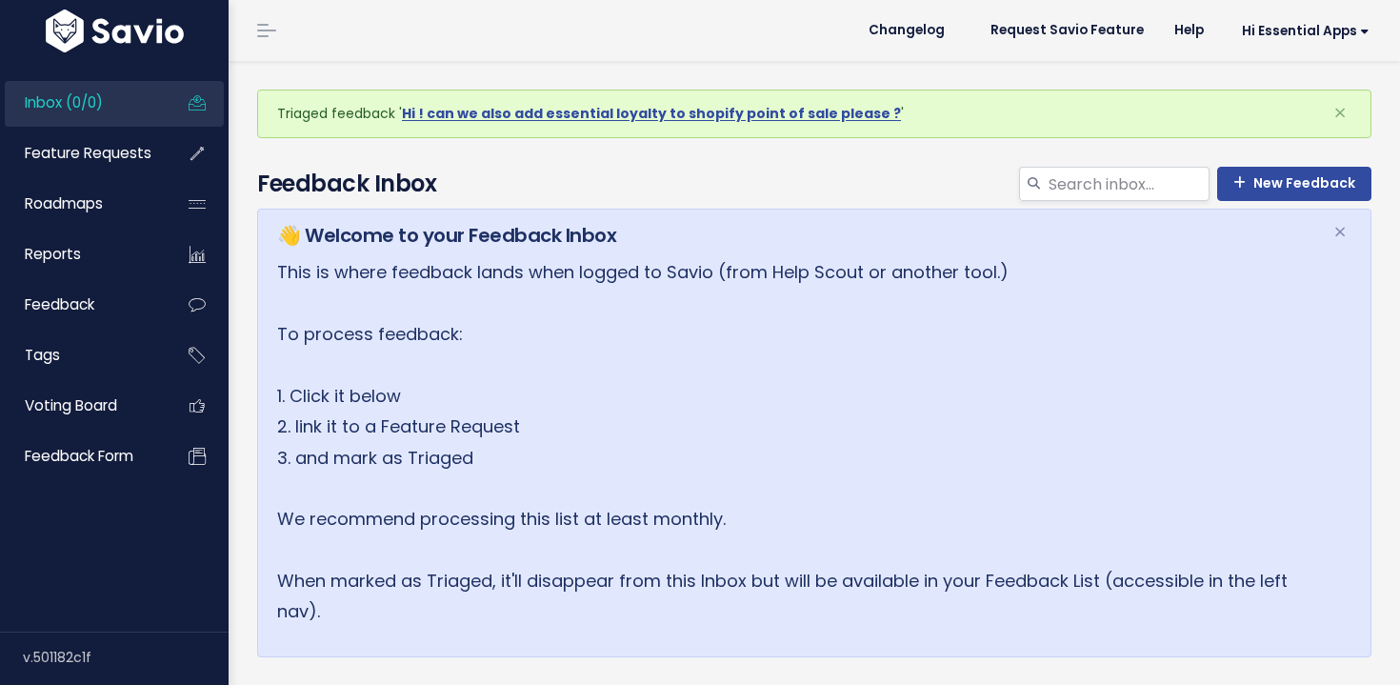
click at [116, 114] on link "Inbox (0/0)" at bounding box center [81, 103] width 153 height 44
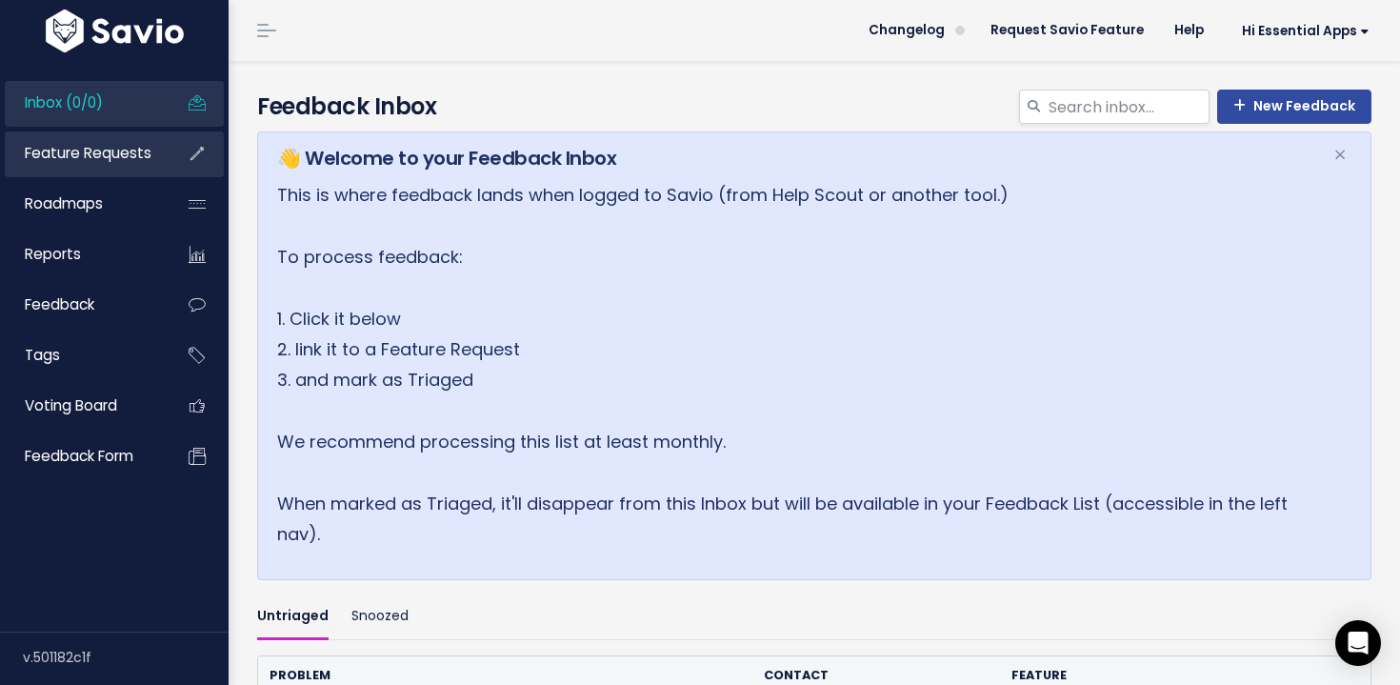
click at [118, 167] on link "Feature Requests" at bounding box center [81, 153] width 153 height 44
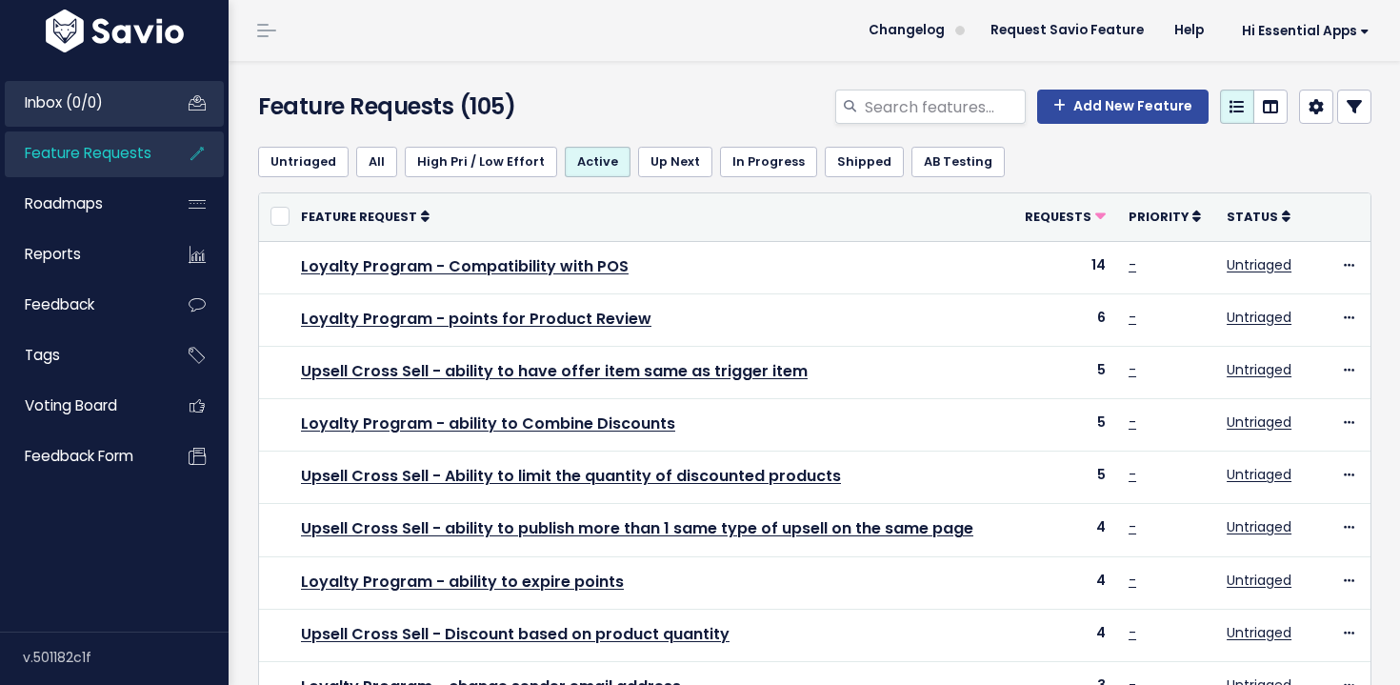
click at [103, 100] on span "Inbox (0/0)" at bounding box center [64, 102] width 78 height 20
